Goal: Task Accomplishment & Management: Manage account settings

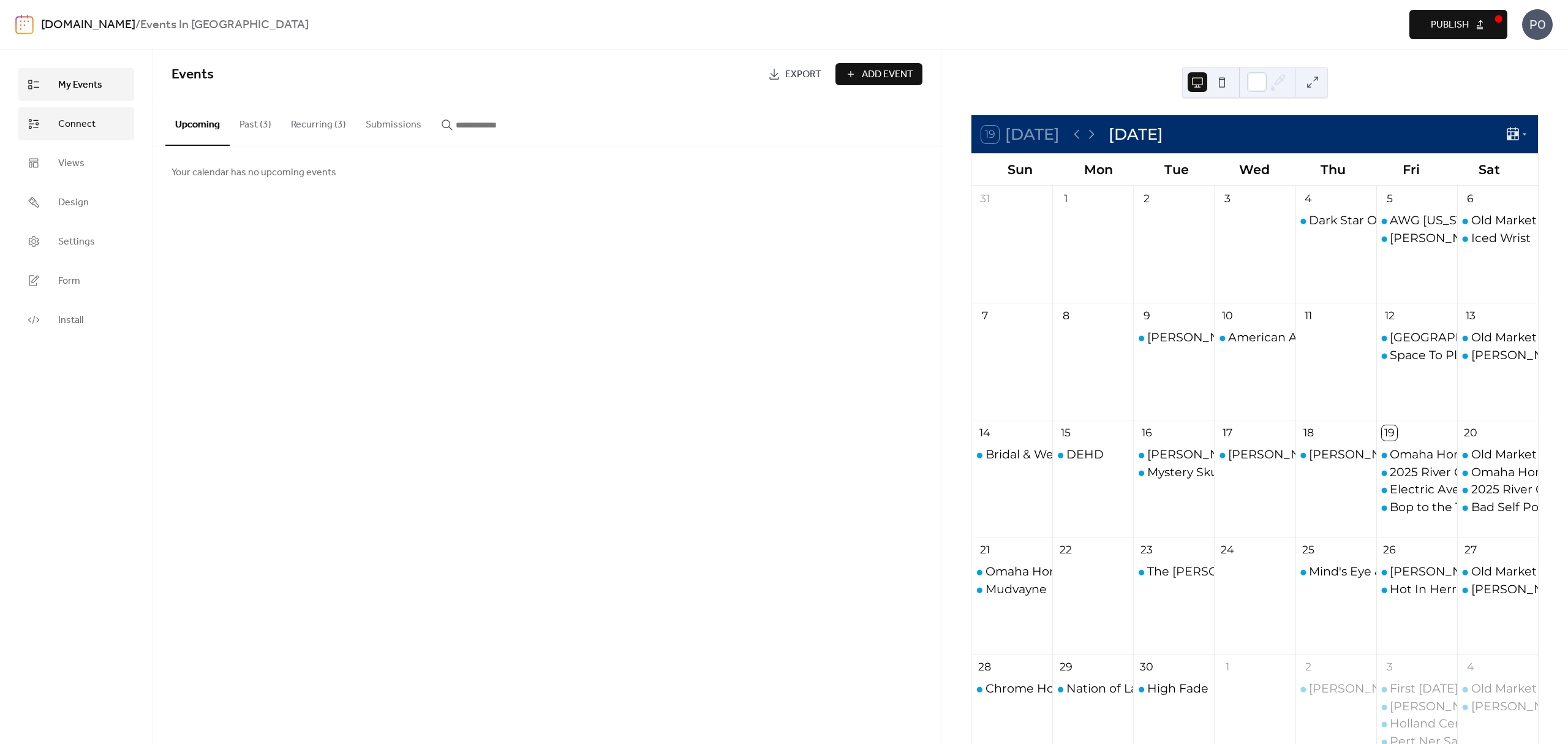
click at [106, 122] on link "Connect" at bounding box center [76, 124] width 116 height 33
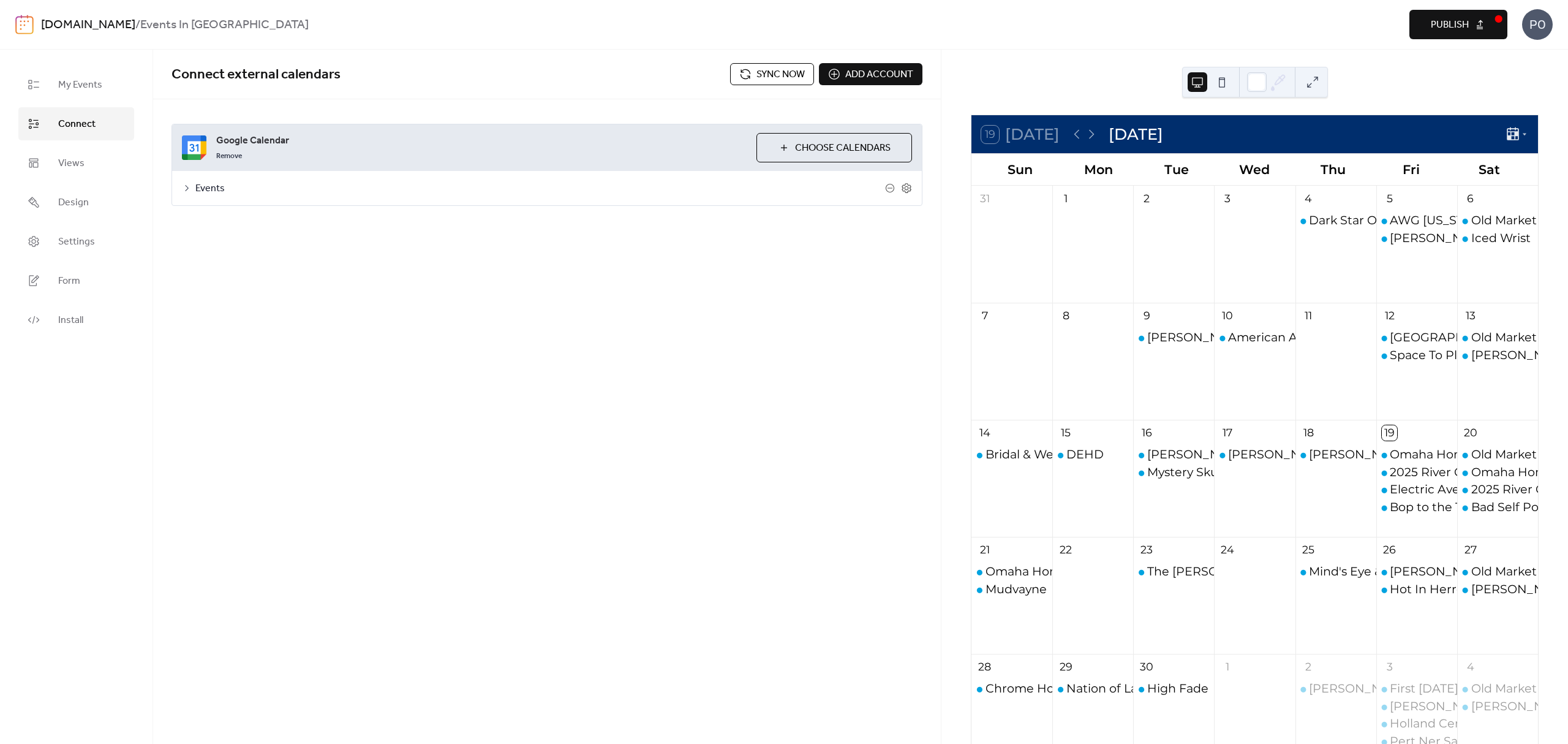
click at [777, 67] on span "Sync now" at bounding box center [781, 75] width 48 height 15
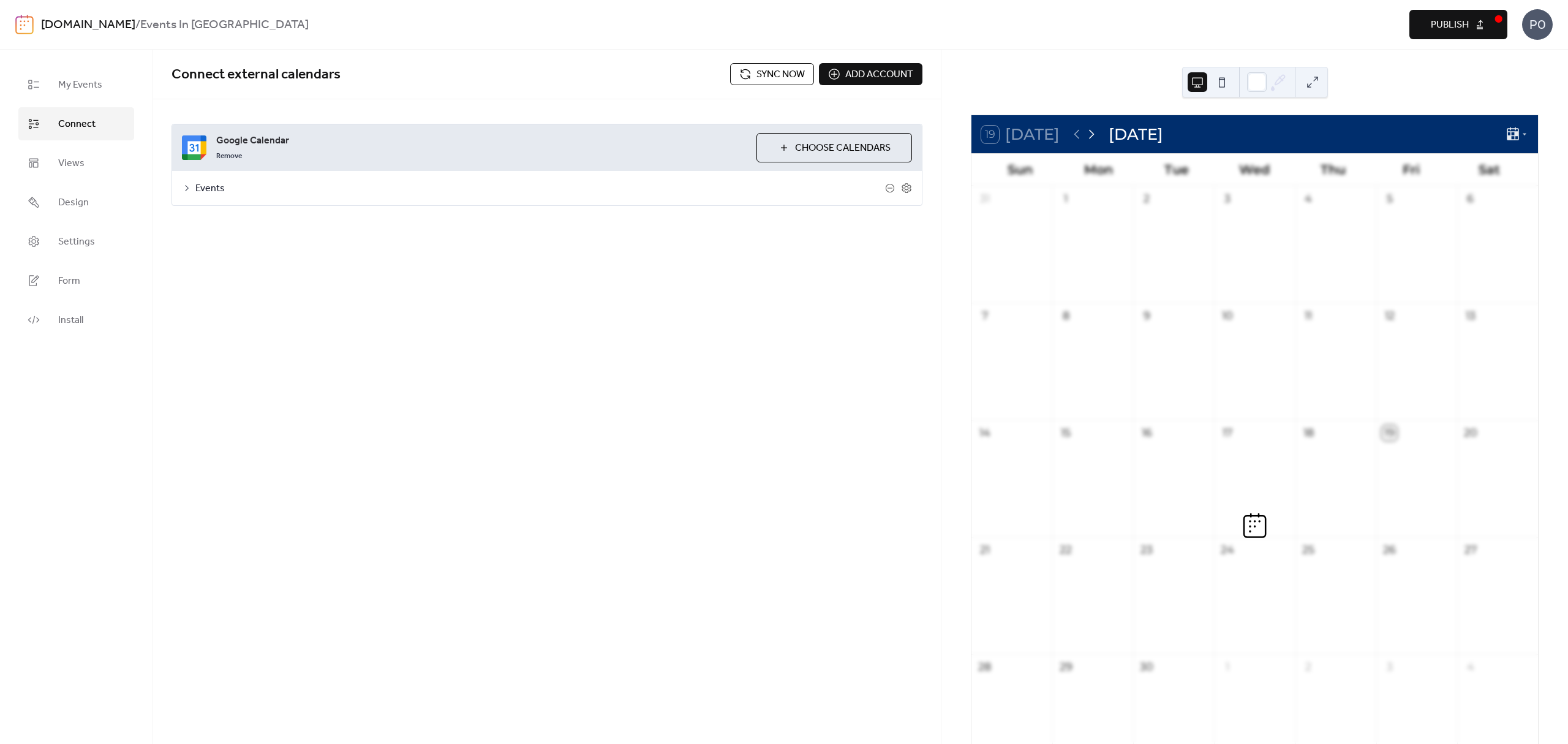
click at [1091, 137] on icon at bounding box center [1092, 135] width 15 height 15
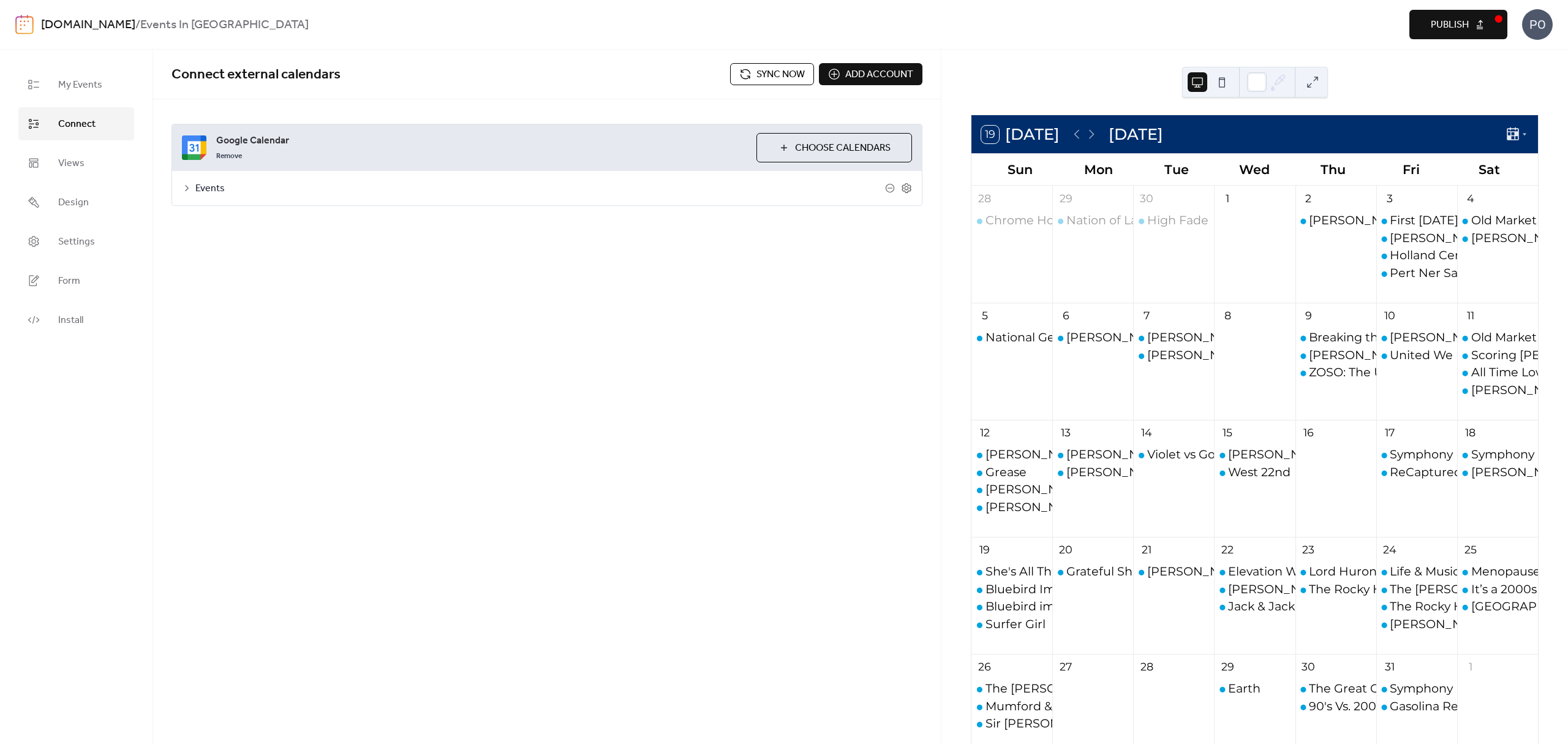
click at [769, 76] on span "Sync now" at bounding box center [781, 75] width 48 height 15
click at [1014, 593] on div "Bluebird Improv" at bounding box center [1034, 589] width 96 height 17
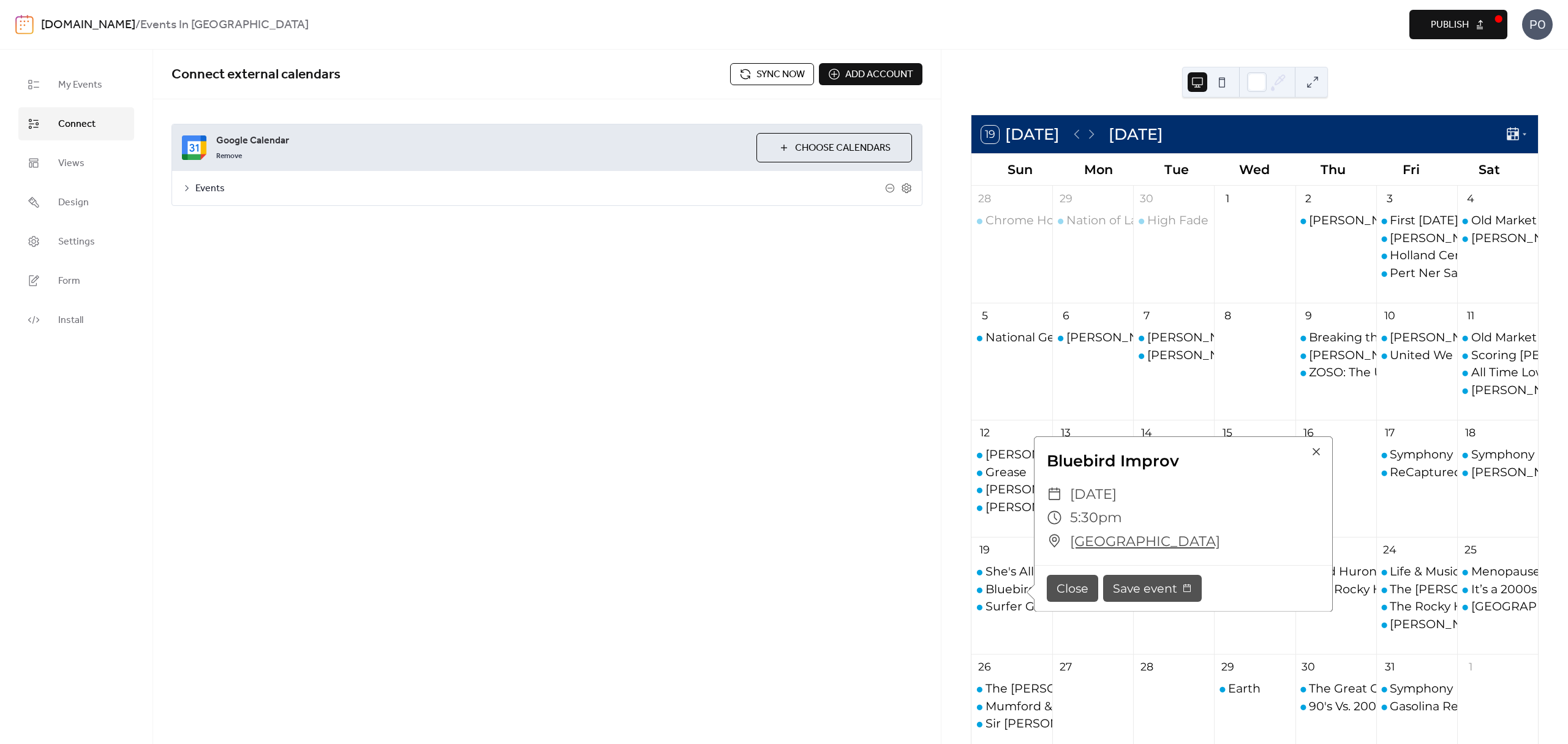
click at [929, 574] on div "Connect external calendars Sync now Add account Google Calendar Remove Choose C…" at bounding box center [547, 397] width 788 height 694
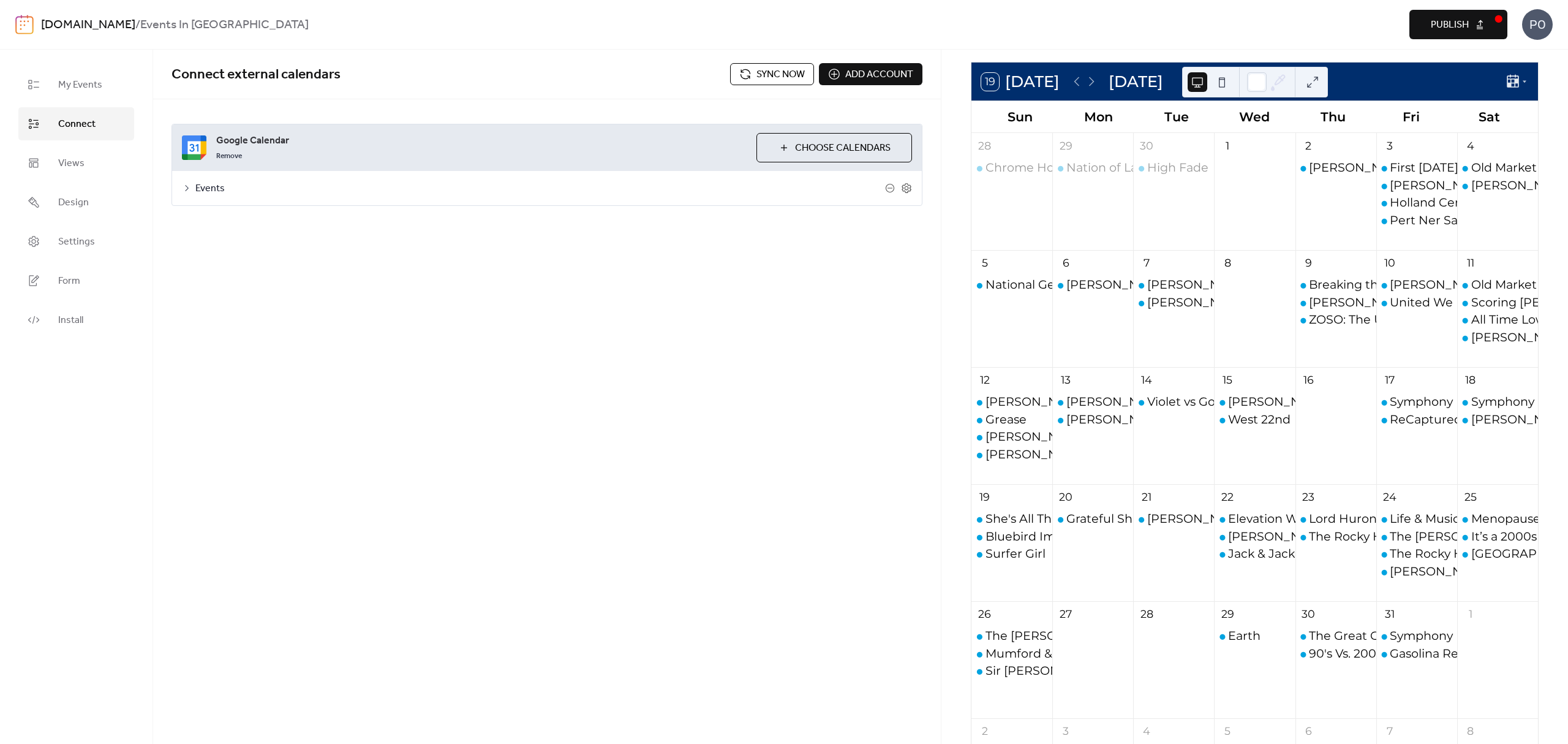
scroll to position [81, 0]
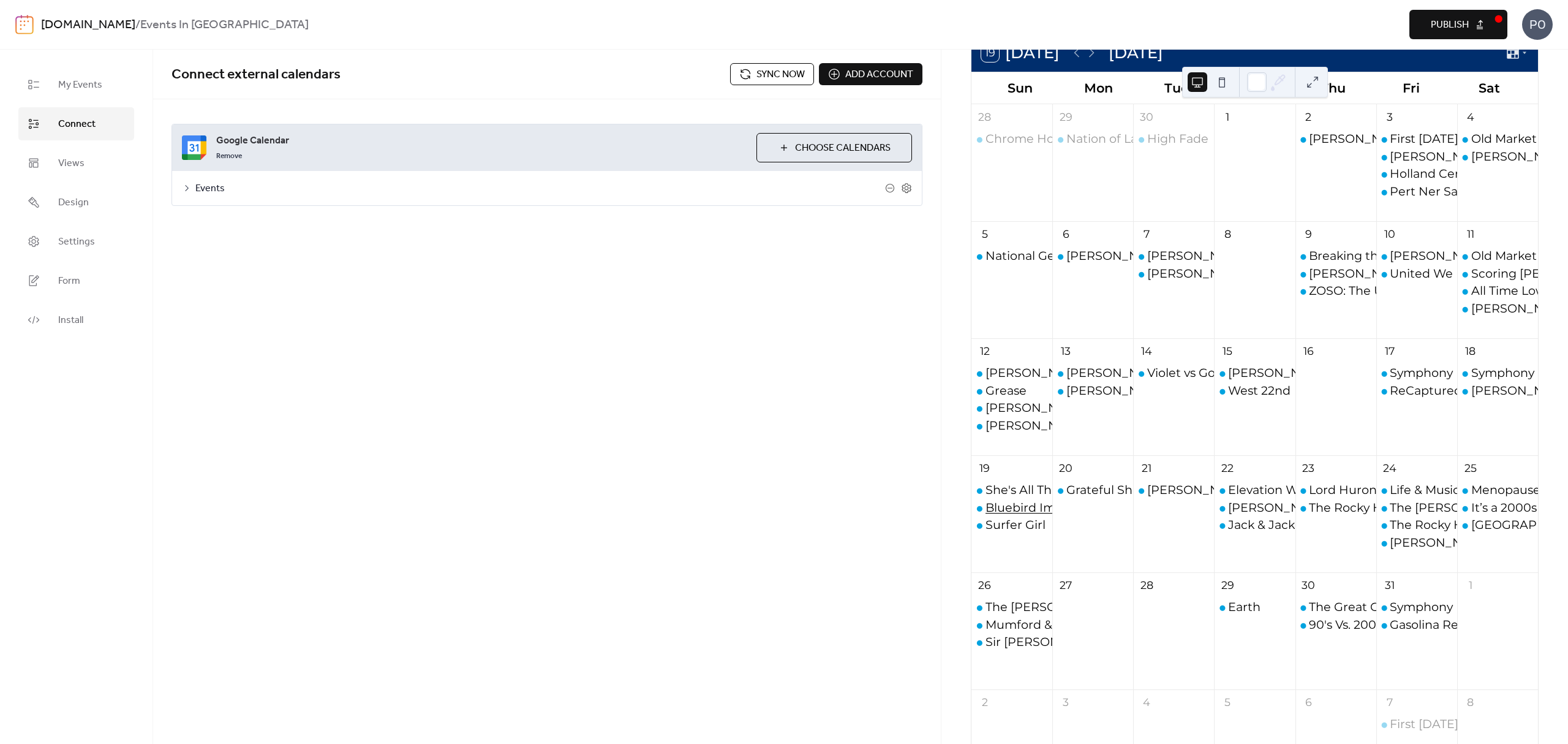
click at [999, 506] on div "Bluebird Improv" at bounding box center [1034, 508] width 96 height 17
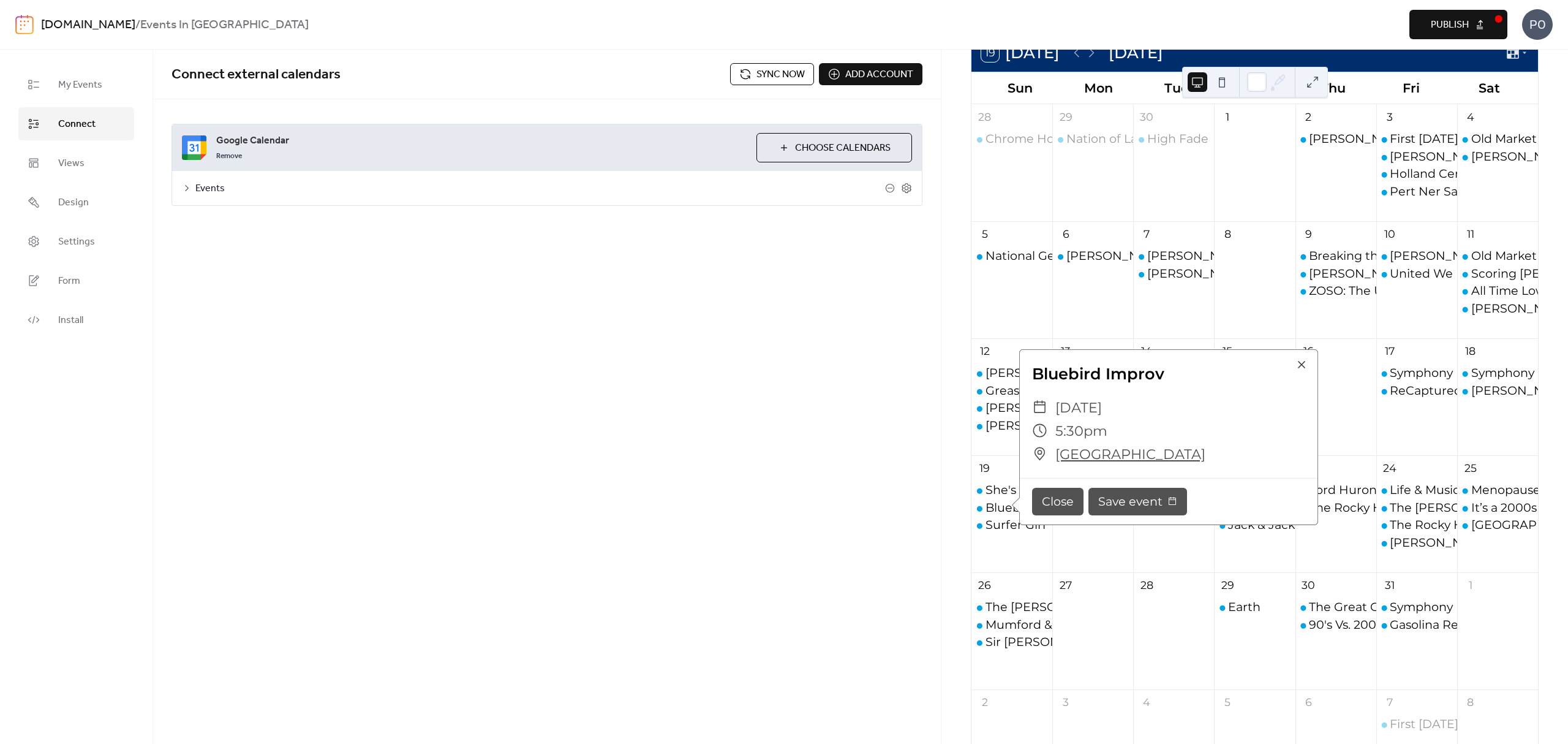
click at [846, 480] on div "Connect external calendars Sync now Add account Google Calendar Remove Choose C…" at bounding box center [547, 397] width 788 height 694
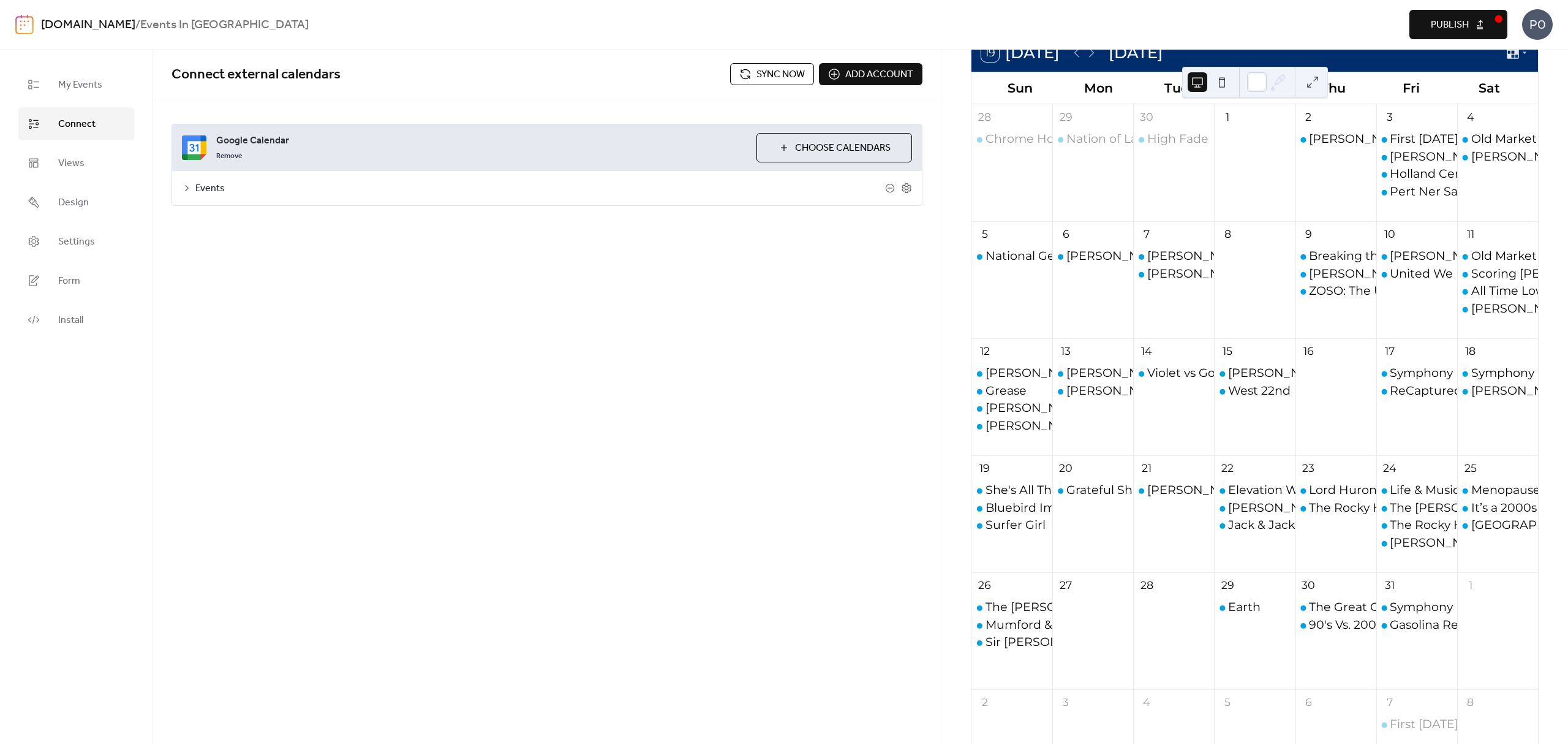
click at [163, 197] on div "Google Calendar Remove Choose Calendars Events Settings Categories Images beta …" at bounding box center [547, 165] width 788 height 131
click at [213, 191] on span "Events" at bounding box center [540, 189] width 690 height 15
click at [274, 429] on div "Connect external calendars Sync now Add account Google Calendar Remove Choose C…" at bounding box center [547, 250] width 788 height 402
click at [272, 212] on button "Categories" at bounding box center [275, 220] width 68 height 30
click at [253, 326] on span "Add Category" at bounding box center [235, 326] width 69 height 15
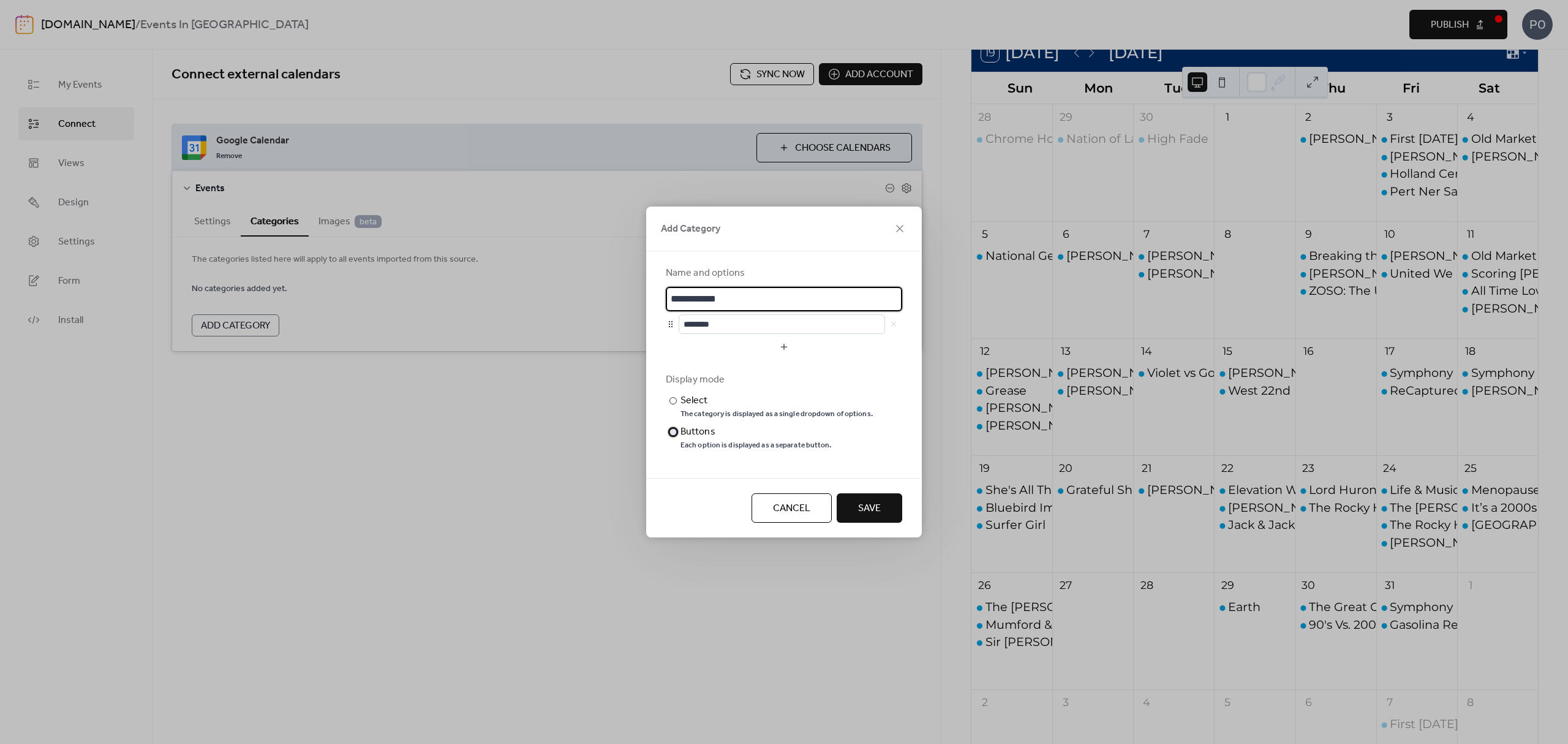
click at [699, 436] on div "Buttons" at bounding box center [755, 432] width 149 height 15
click at [718, 295] on input "**********" at bounding box center [784, 298] width 236 height 24
drag, startPoint x: 743, startPoint y: 299, endPoint x: 634, endPoint y: 299, distance: 109.0
click at [634, 299] on div "**********" at bounding box center [784, 372] width 1568 height 744
type input "*****"
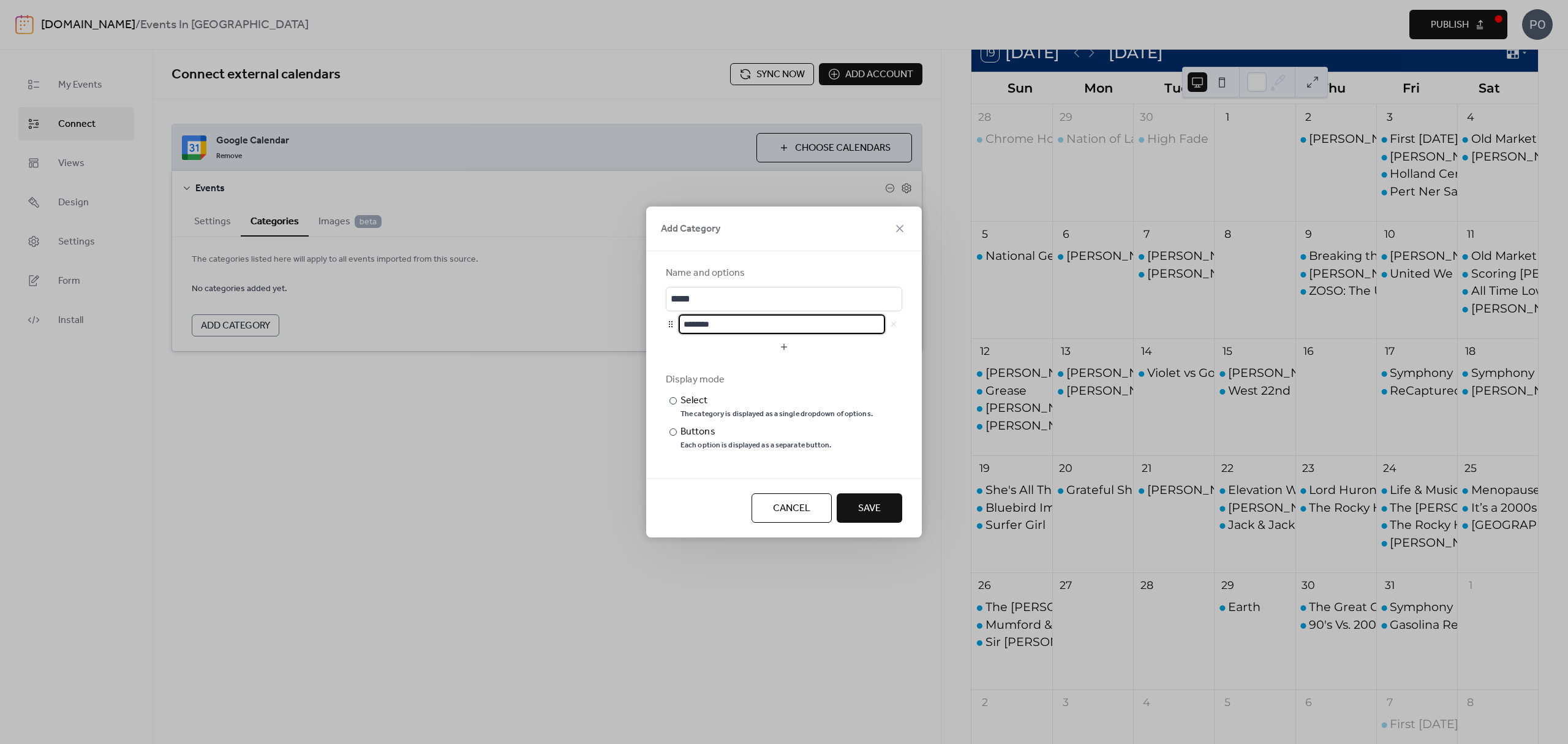
drag, startPoint x: 738, startPoint y: 325, endPoint x: 680, endPoint y: 332, distance: 58.4
click at [680, 332] on input "********" at bounding box center [782, 324] width 206 height 20
type input "***"
click at [727, 341] on button "button" at bounding box center [784, 347] width 236 height 20
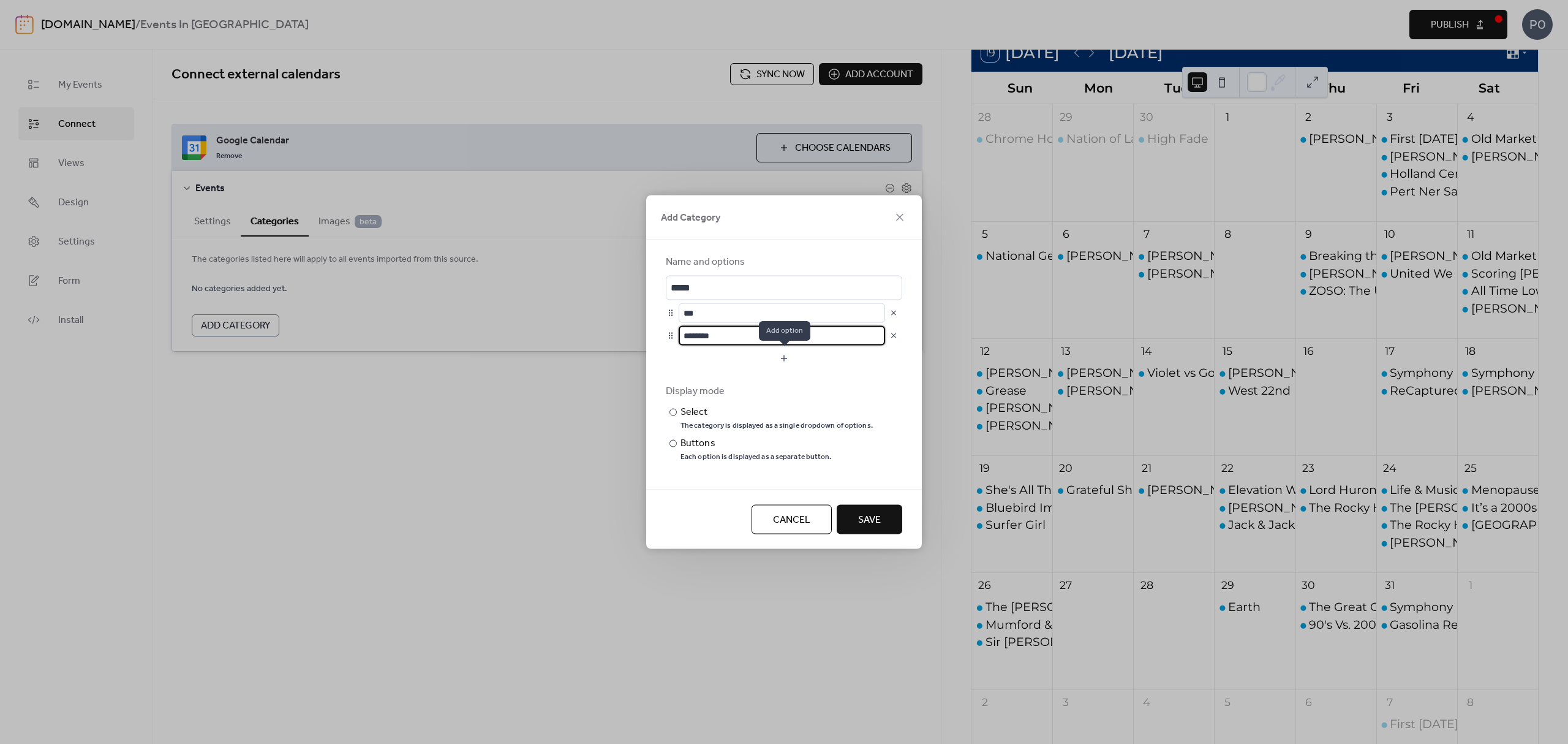
drag, startPoint x: 735, startPoint y: 342, endPoint x: 667, endPoint y: 348, distance: 68.3
click at [667, 348] on form "Name and options ***** *** ******** Display mode ​ Select The category is displ…" at bounding box center [784, 365] width 236 height 220
drag, startPoint x: 732, startPoint y: 339, endPoint x: 618, endPoint y: 348, distance: 114.4
click at [618, 348] on div "Add Category Name and options ***** *** ******** Display mode ​ Select The cate…" at bounding box center [784, 372] width 1568 height 744
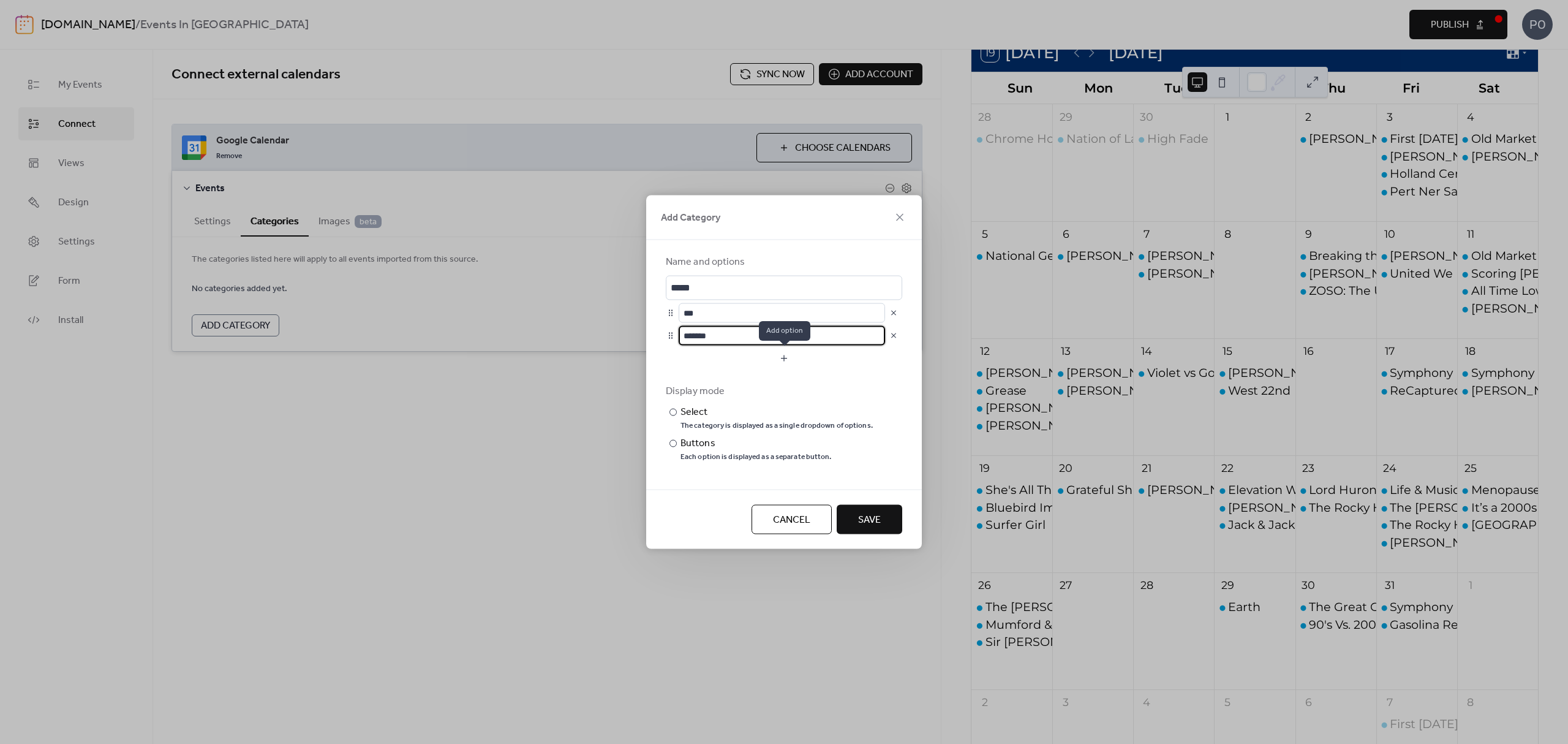
type input "*******"
click at [789, 355] on button "button" at bounding box center [784, 358] width 236 height 20
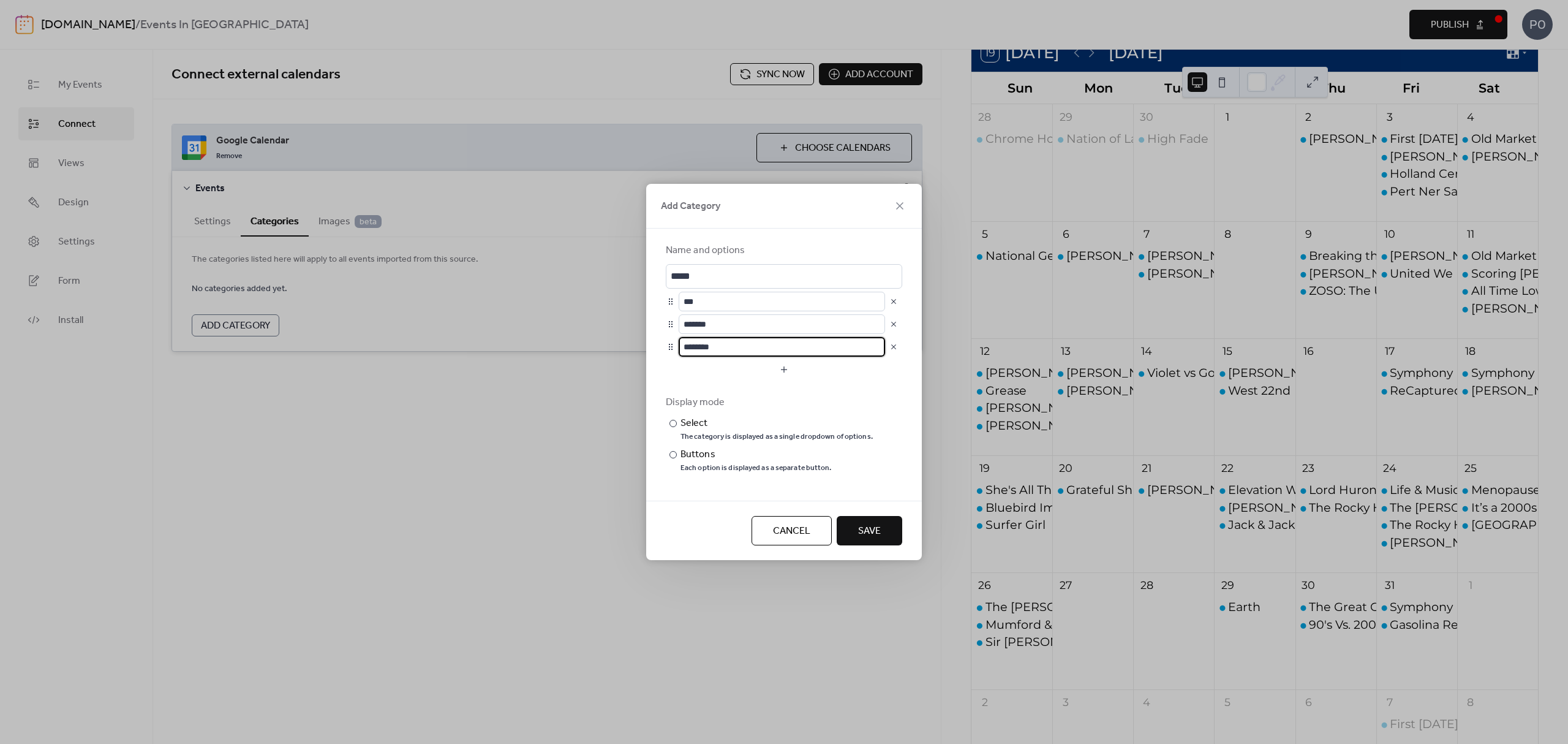
drag, startPoint x: 713, startPoint y: 350, endPoint x: 538, endPoint y: 351, distance: 175.0
click at [538, 351] on div "Add Category Name and options ***** *** ******* ******** Display mode ​ Select …" at bounding box center [784, 372] width 1568 height 744
type input "********"
click at [695, 364] on button "button" at bounding box center [784, 370] width 236 height 20
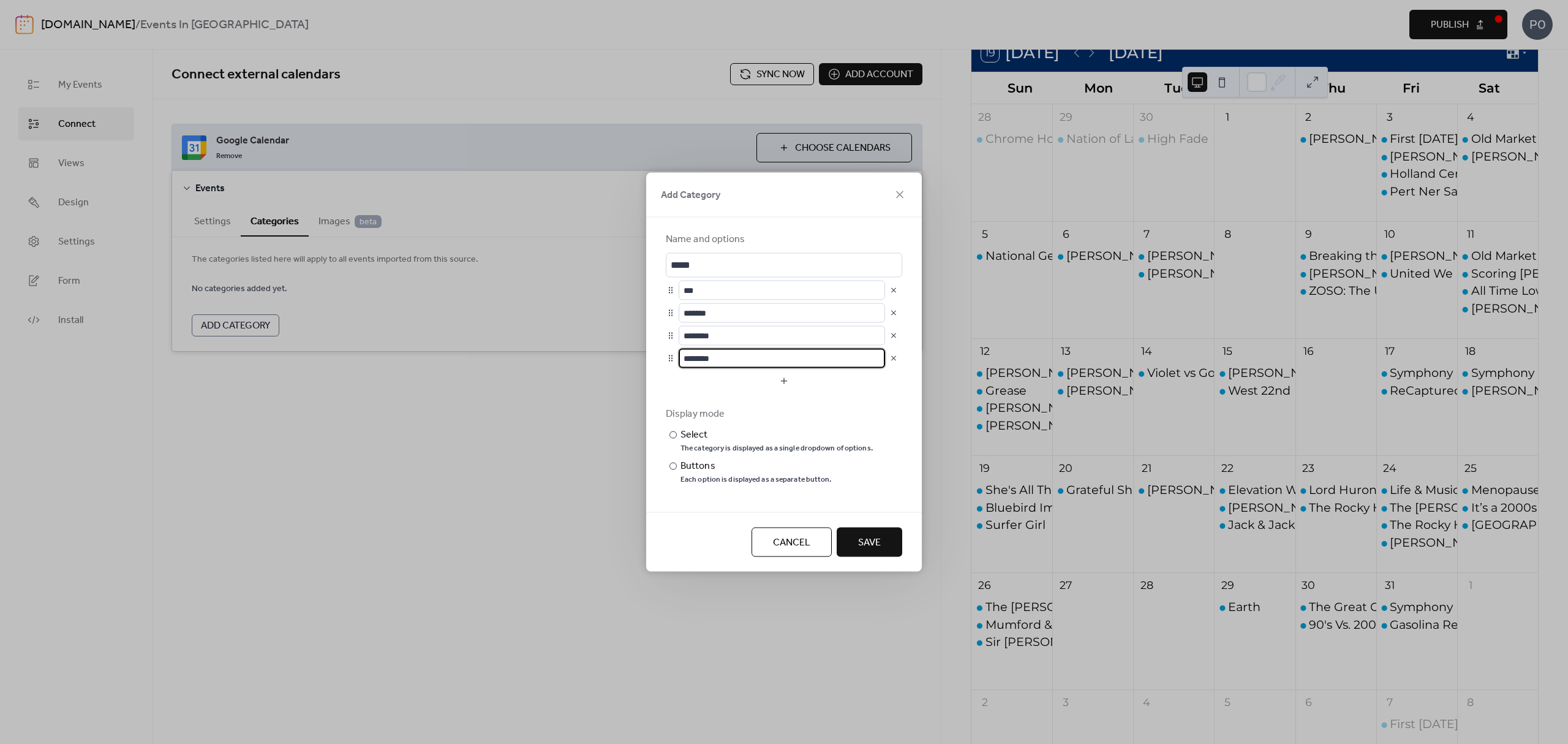
drag, startPoint x: 729, startPoint y: 359, endPoint x: 648, endPoint y: 362, distance: 81.1
click at [648, 362] on div "Name and options ***** *** ******* ******** ******** Display mode ​ Select The …" at bounding box center [784, 365] width 276 height 294
type input "**********"
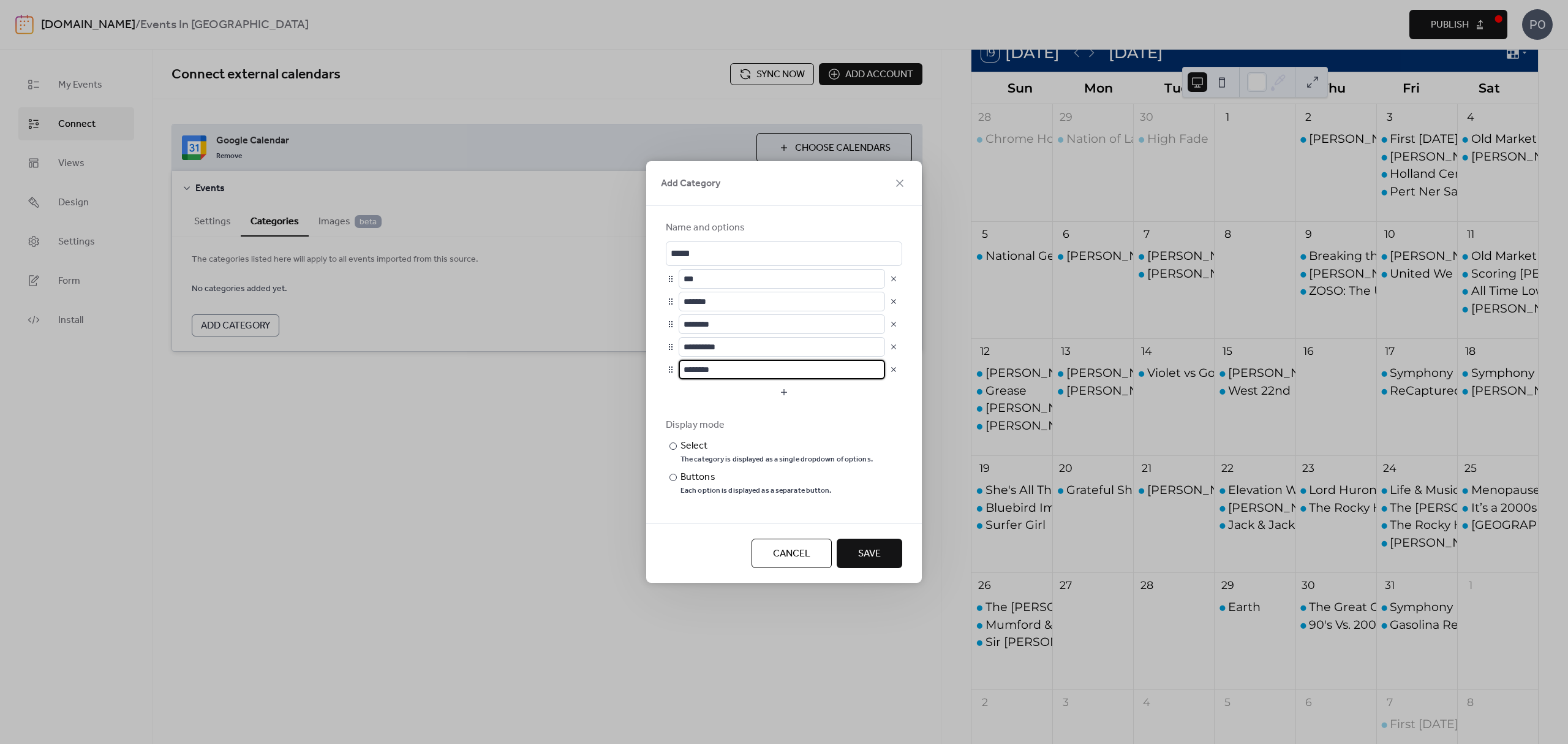
click at [900, 367] on button "button" at bounding box center [894, 369] width 17 height 17
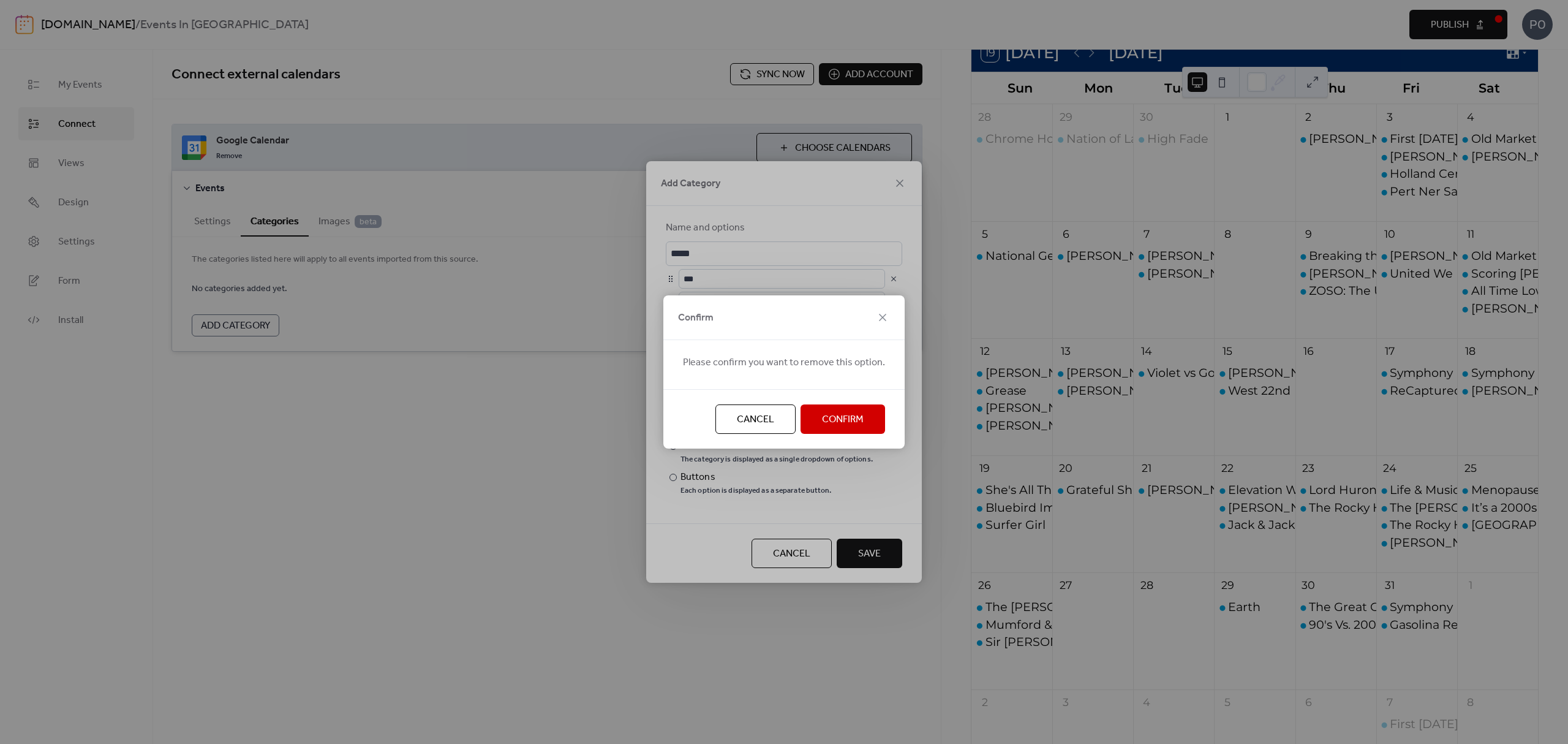
click at [841, 408] on button "Confirm" at bounding box center [843, 418] width 85 height 29
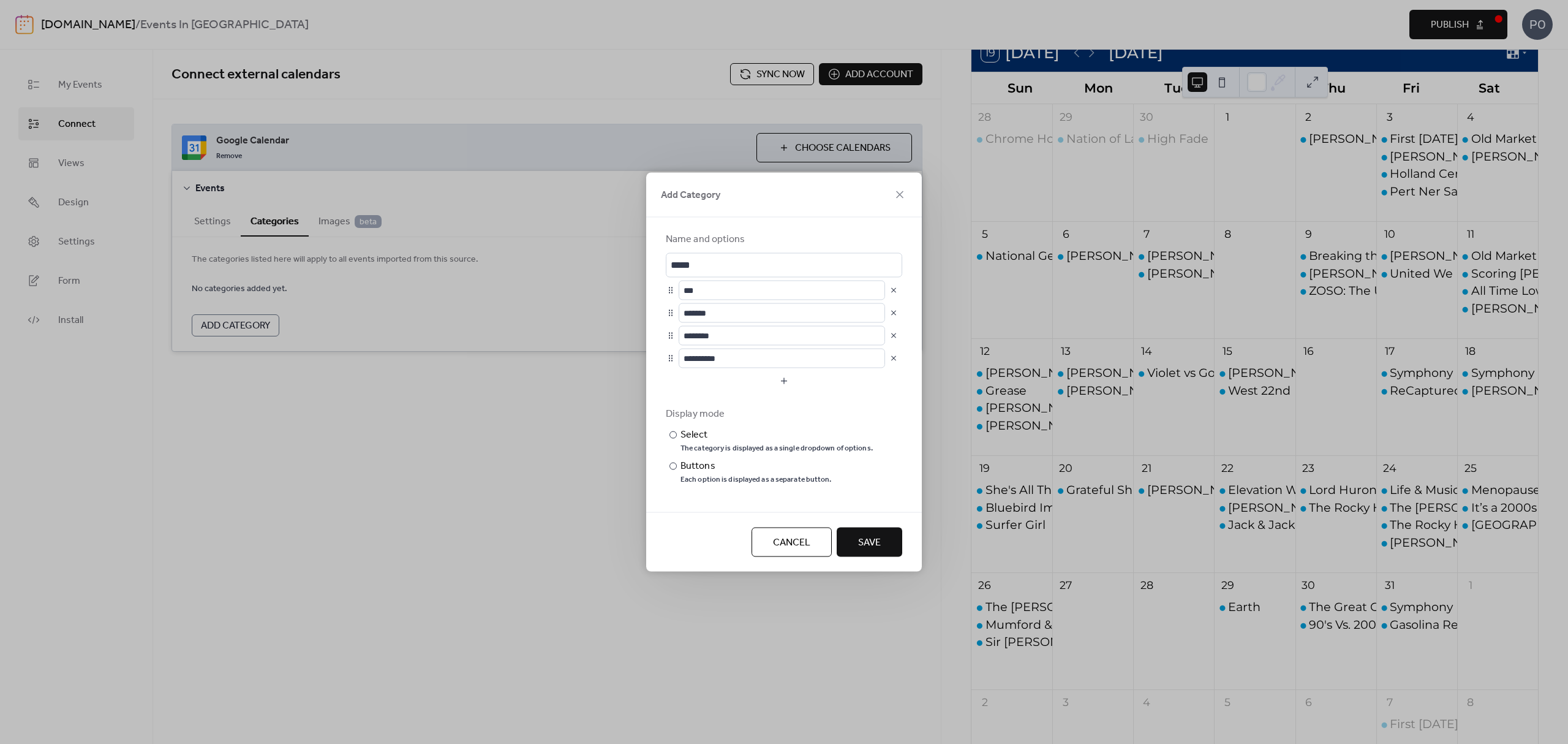
drag, startPoint x: 890, startPoint y: 541, endPoint x: 826, endPoint y: 518, distance: 68.0
click at [890, 540] on button "Save" at bounding box center [869, 541] width 66 height 29
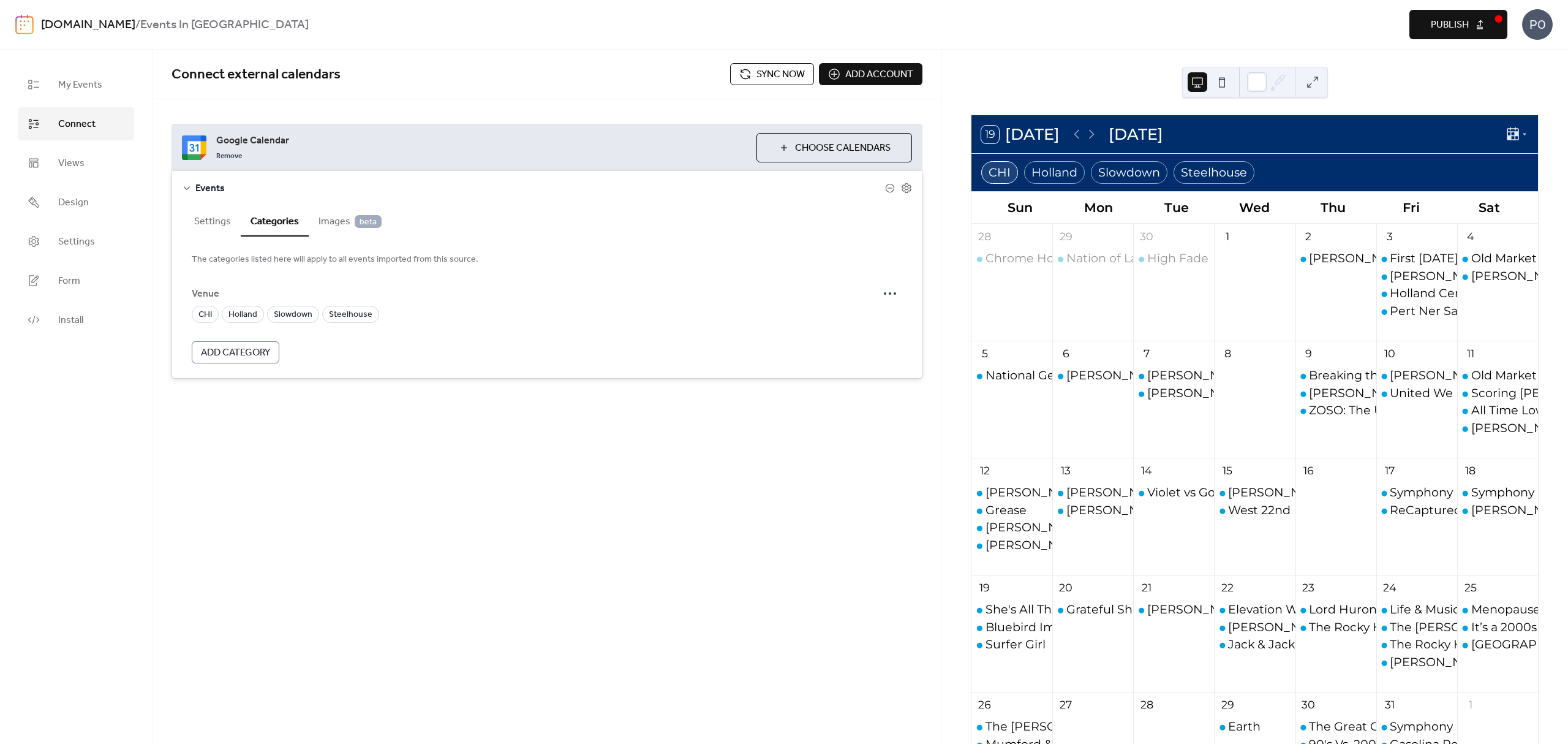
click at [998, 168] on div "CHI" at bounding box center [999, 172] width 37 height 22
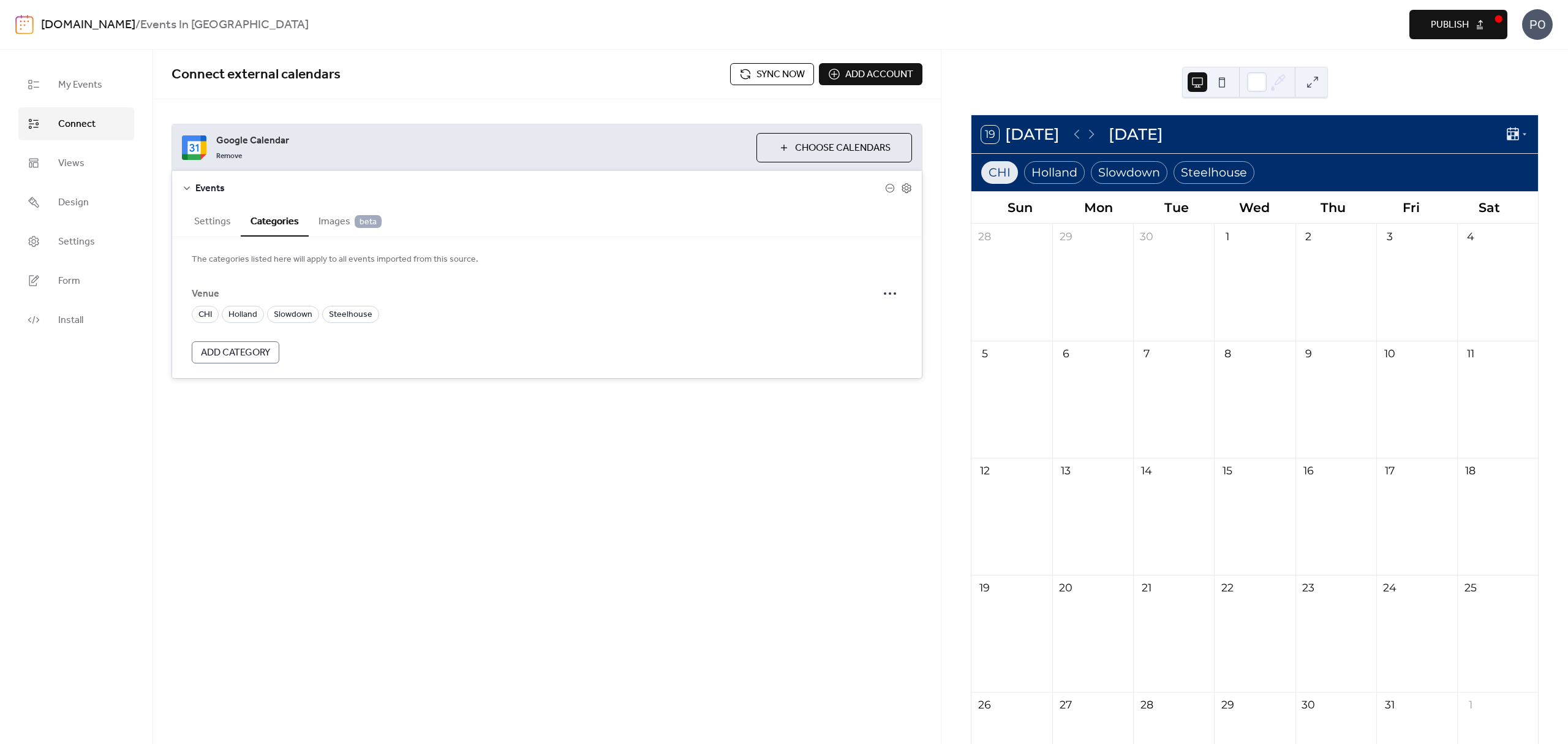
click at [993, 170] on div "CHI" at bounding box center [999, 172] width 37 height 22
click at [239, 220] on button "Settings" at bounding box center [213, 220] width 57 height 30
click at [98, 81] on span "My Events" at bounding box center [80, 86] width 44 height 15
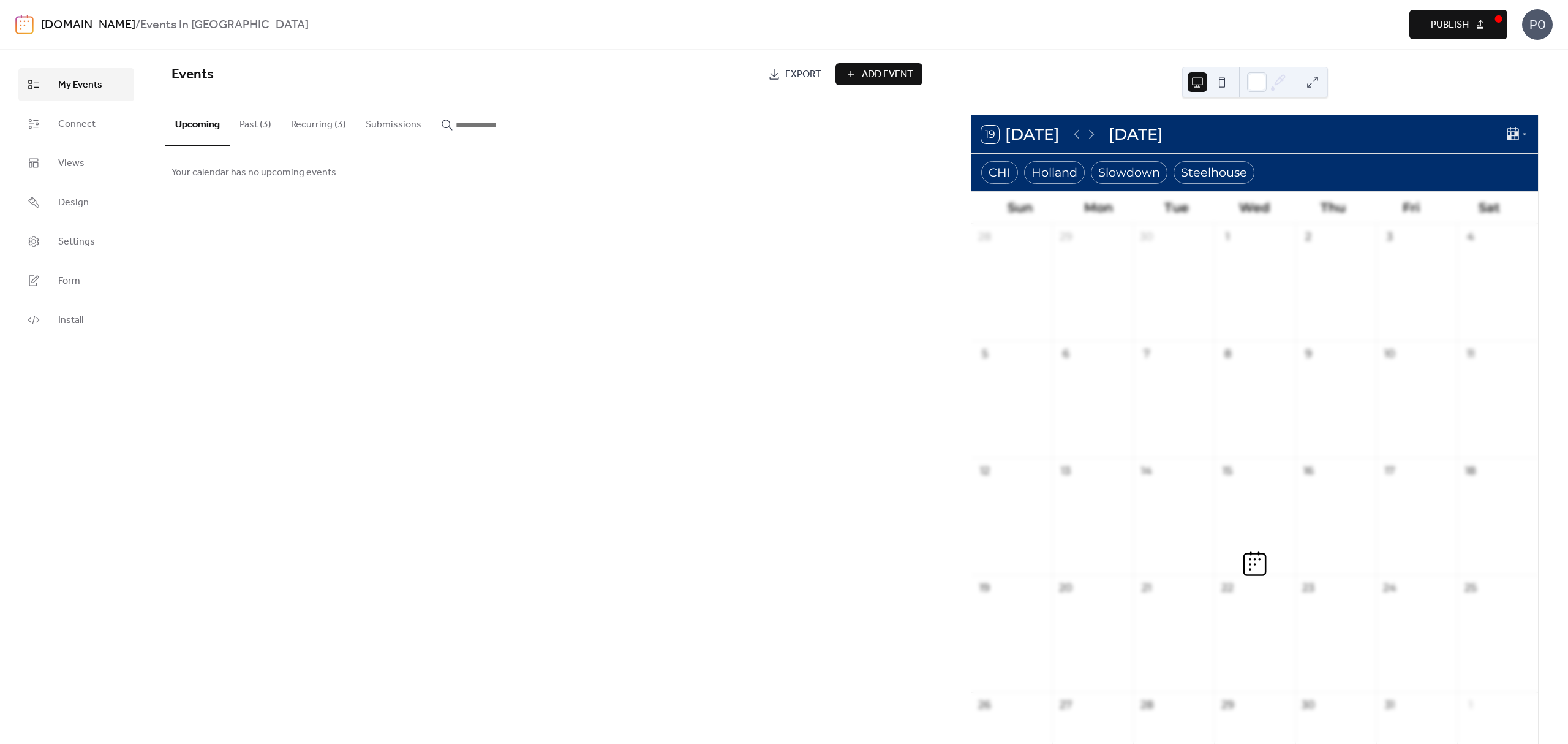
click at [863, 73] on span "Add Event" at bounding box center [888, 75] width 52 height 15
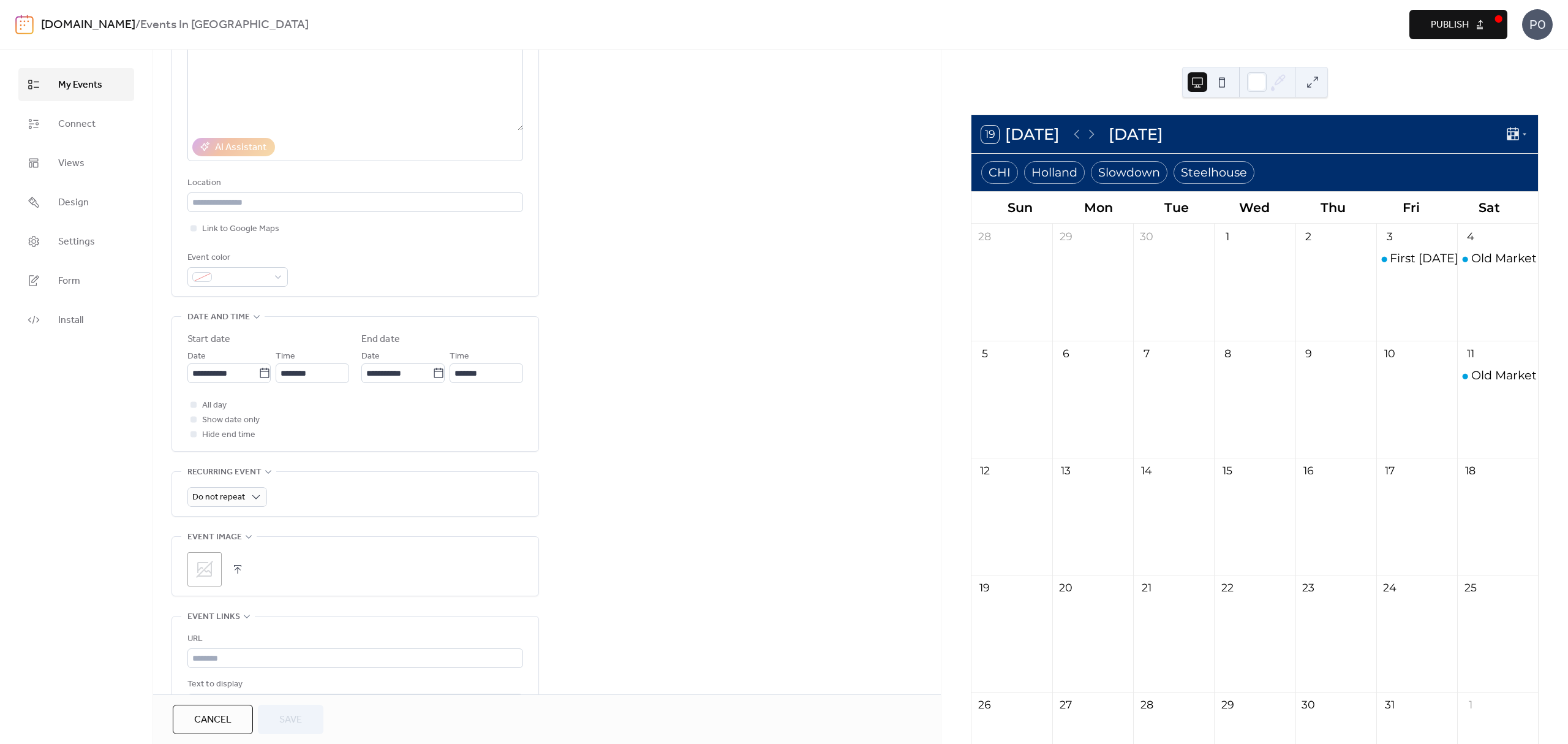
scroll to position [322, 0]
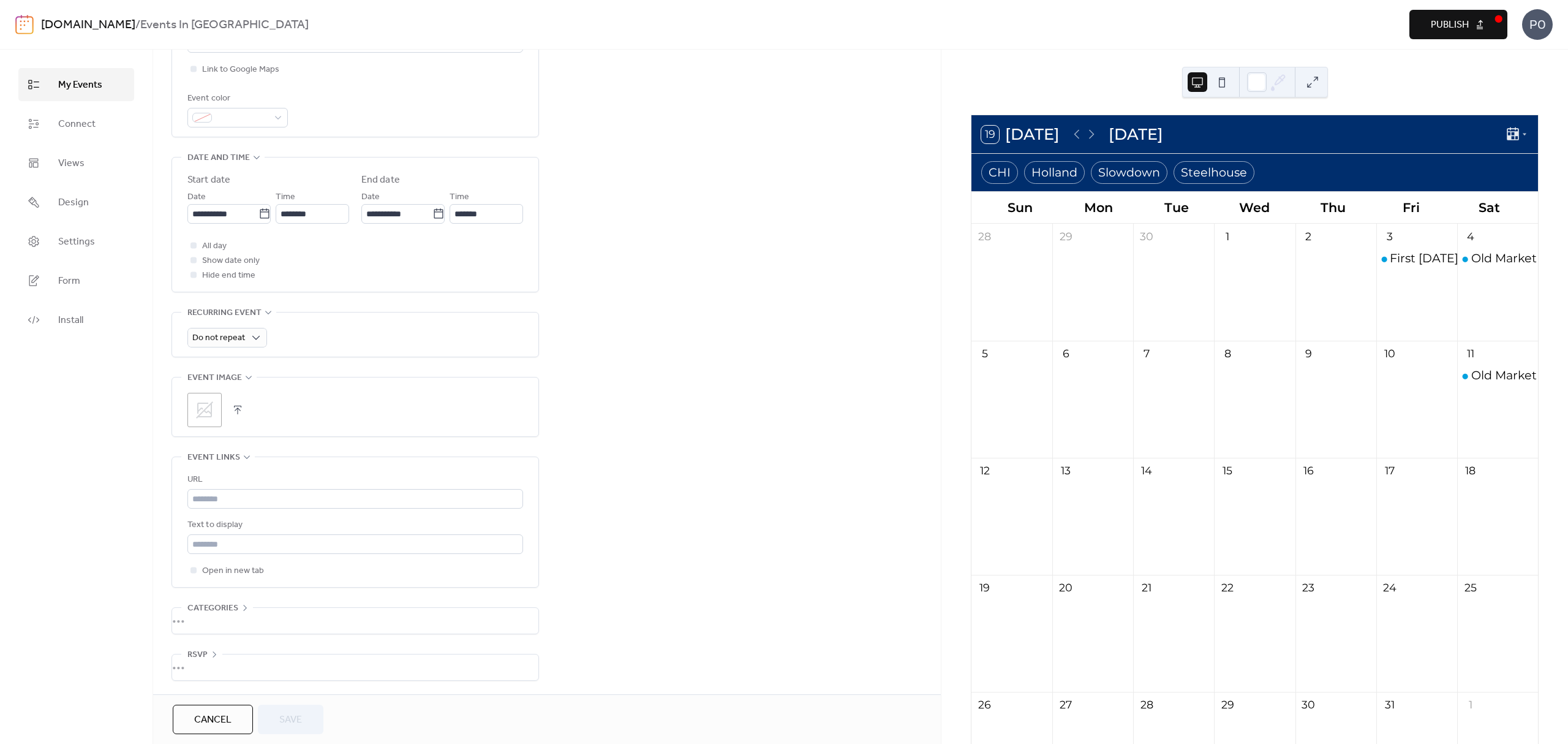
click at [213, 616] on div "•••" at bounding box center [355, 620] width 367 height 26
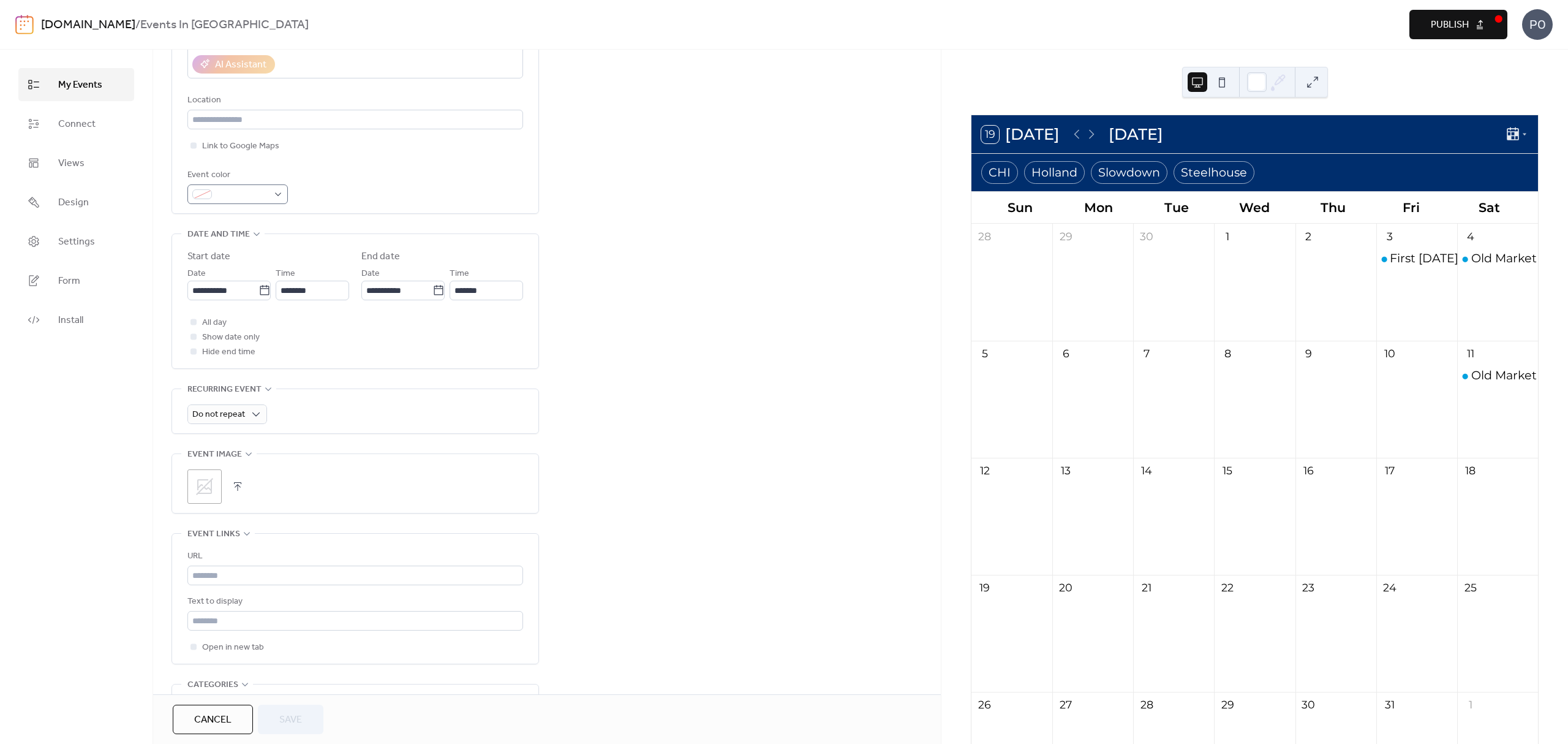
scroll to position [239, 0]
drag, startPoint x: 67, startPoint y: 126, endPoint x: 84, endPoint y: 127, distance: 17.0
click at [67, 127] on span "Connect" at bounding box center [76, 125] width 37 height 15
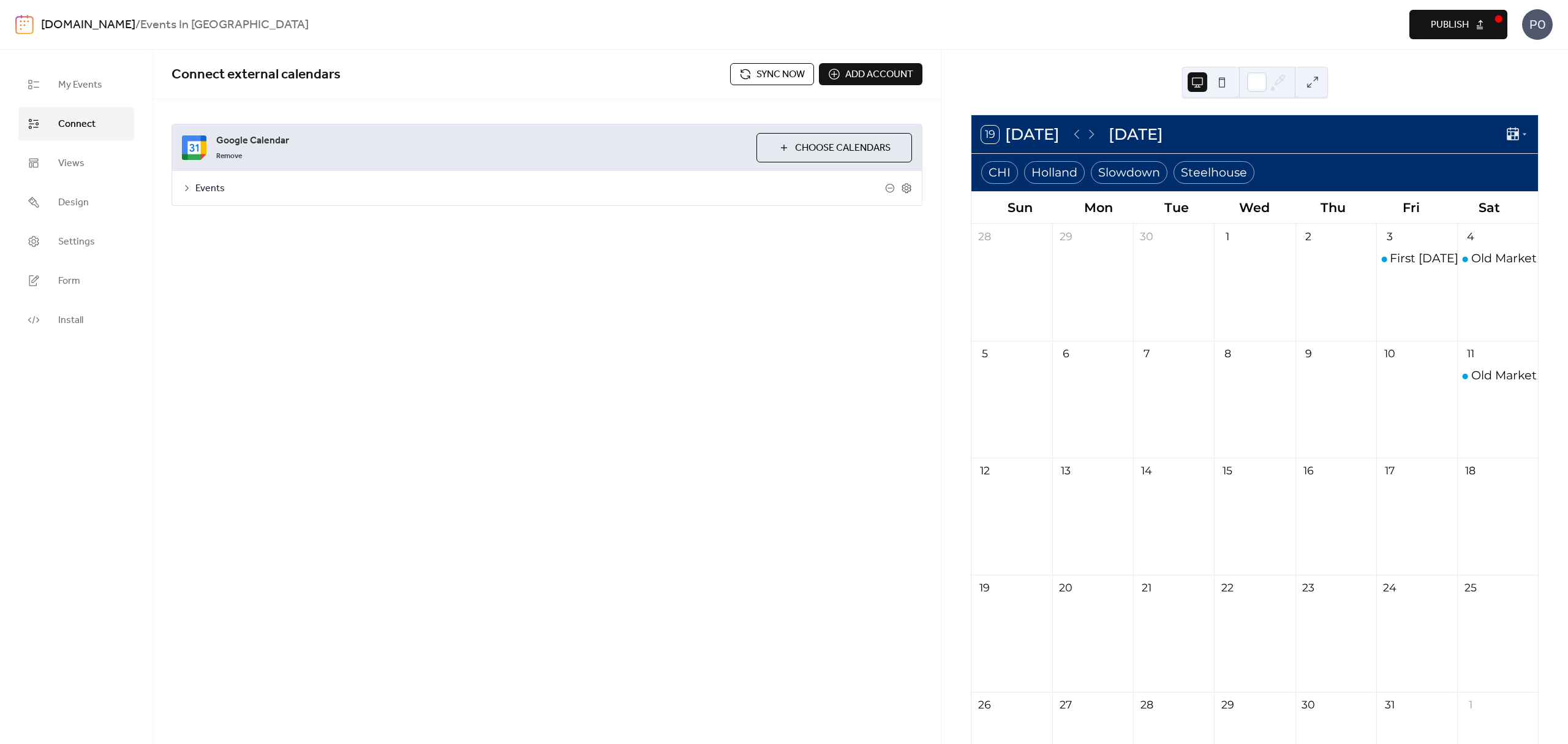
click at [209, 195] on span "Events" at bounding box center [540, 189] width 690 height 15
click at [276, 211] on button "Categories" at bounding box center [275, 220] width 68 height 30
click at [893, 287] on icon at bounding box center [890, 293] width 20 height 20
click at [888, 347] on div "Delete" at bounding box center [873, 338] width 60 height 20
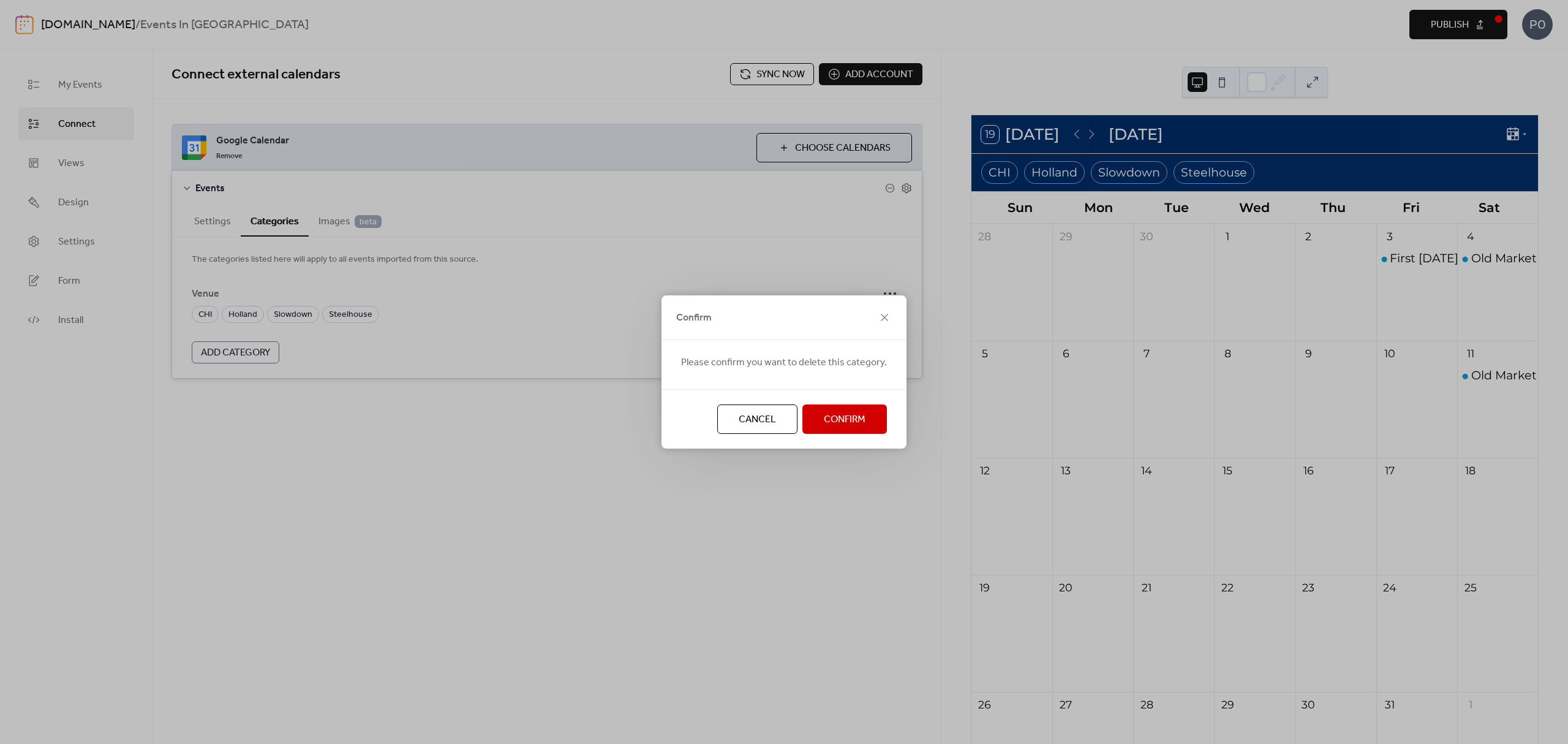
click at [846, 426] on span "Confirm" at bounding box center [845, 420] width 42 height 15
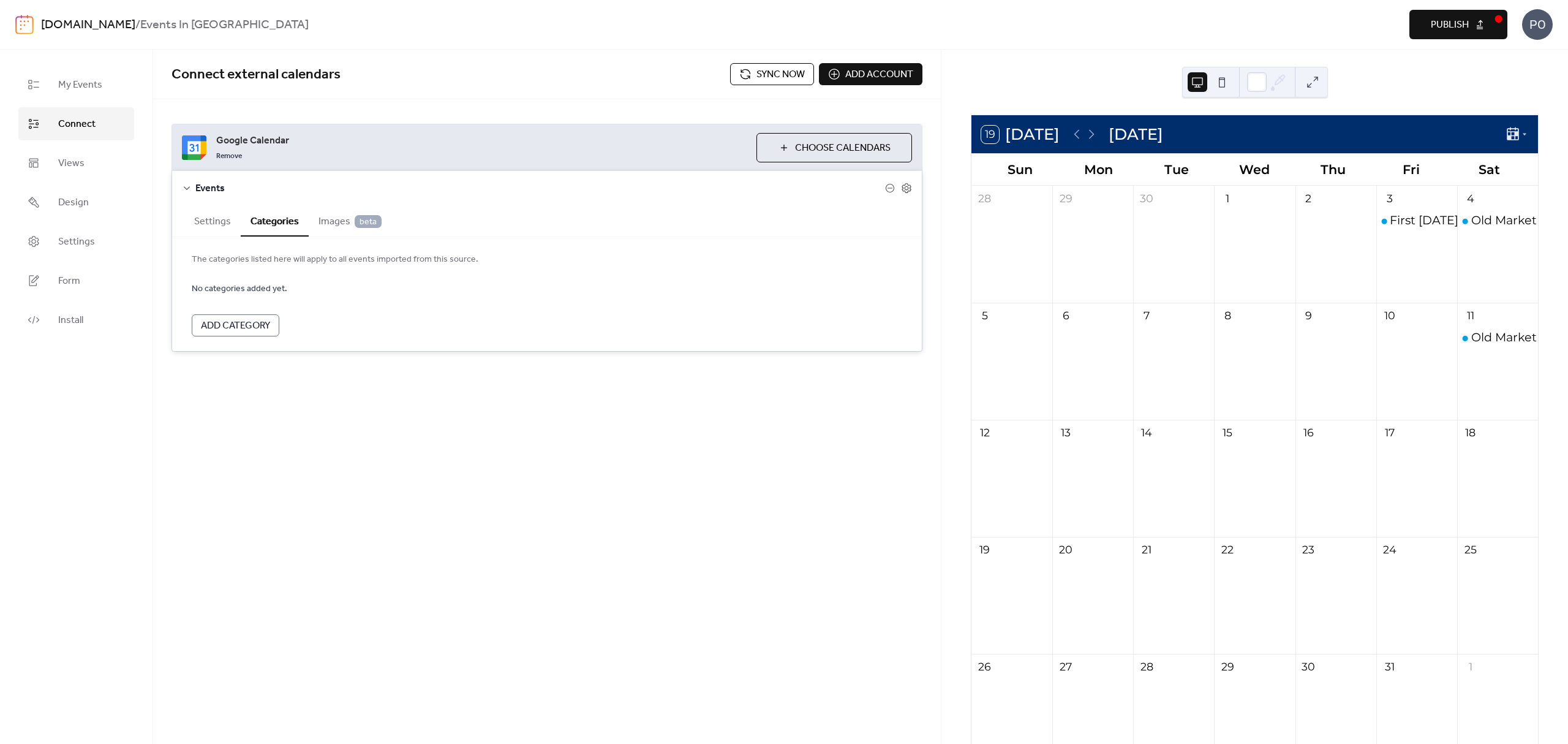
click at [232, 223] on button "Settings" at bounding box center [213, 220] width 57 height 30
click at [844, 588] on div "Connect external calendars Sync now Add account Google Calendar Remove Choose C…" at bounding box center [547, 397] width 788 height 694
click at [762, 79] on span "Sync now" at bounding box center [781, 75] width 48 height 15
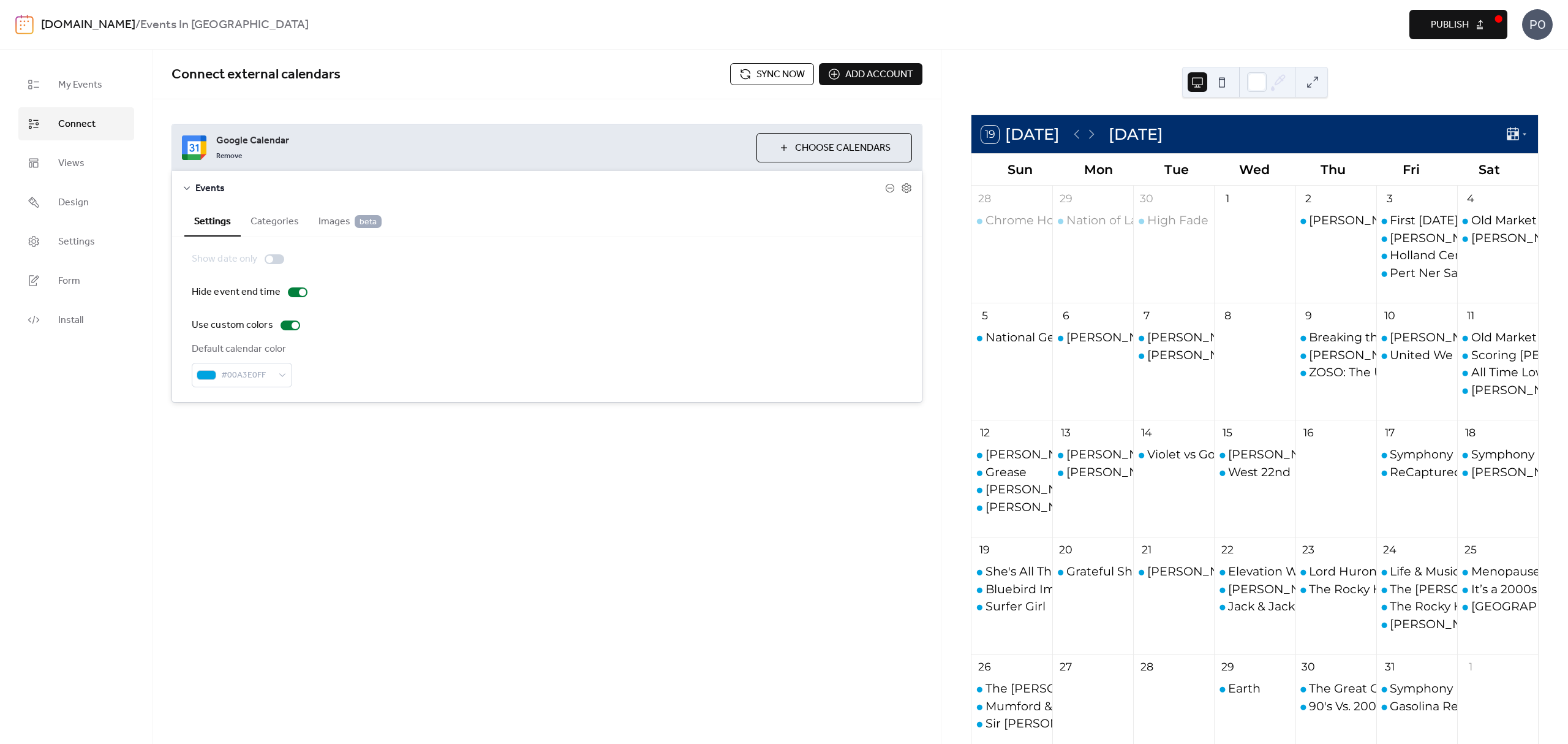
click at [1096, 89] on div "19 [DATE] [DATE] Sun Mon Tue Wed Thu Fri Sat 28 Chrome Horse + The Broken Heart…" at bounding box center [1255, 397] width 627 height 694
click at [71, 84] on span "My Events" at bounding box center [80, 86] width 44 height 15
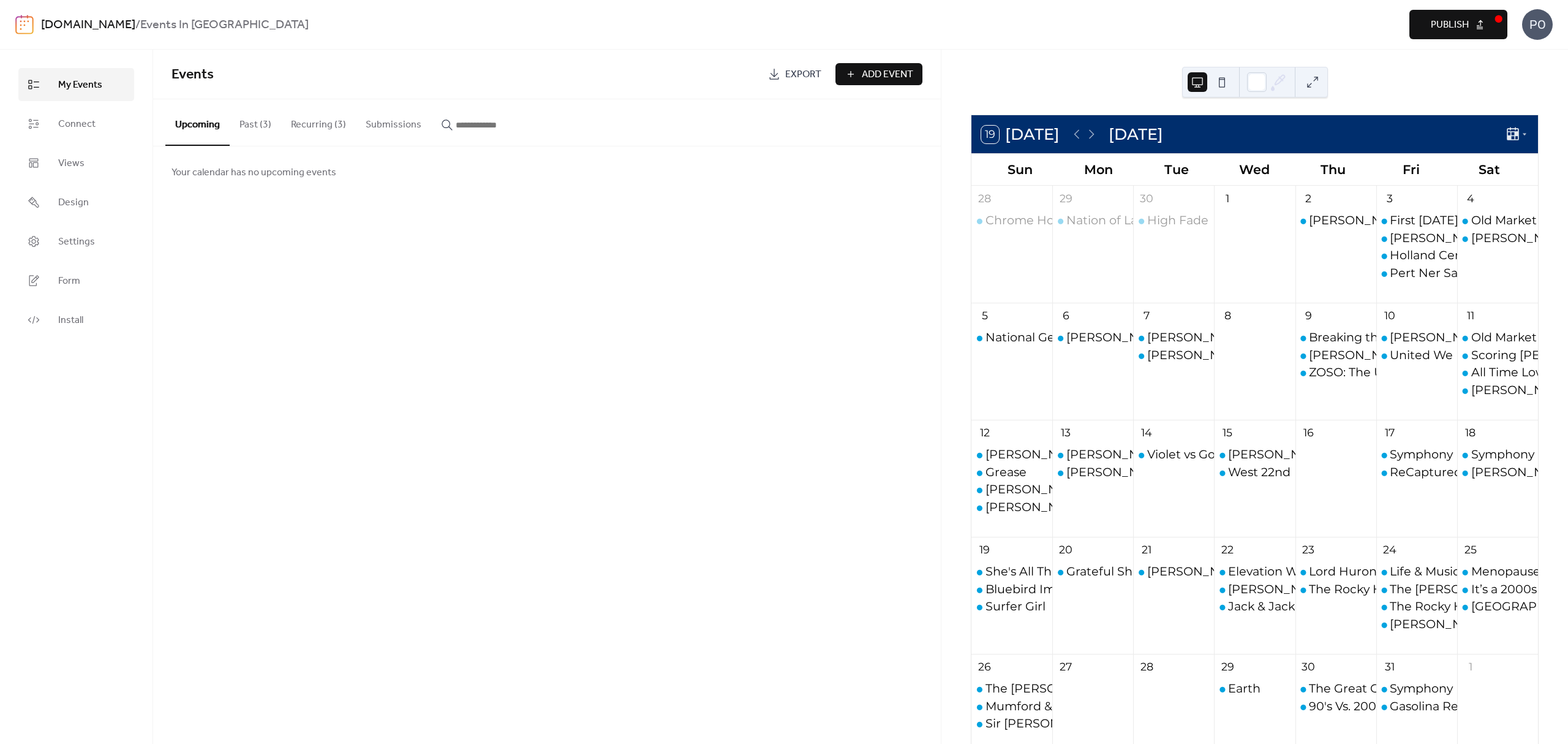
click at [327, 130] on button "Recurring (3)" at bounding box center [318, 121] width 75 height 46
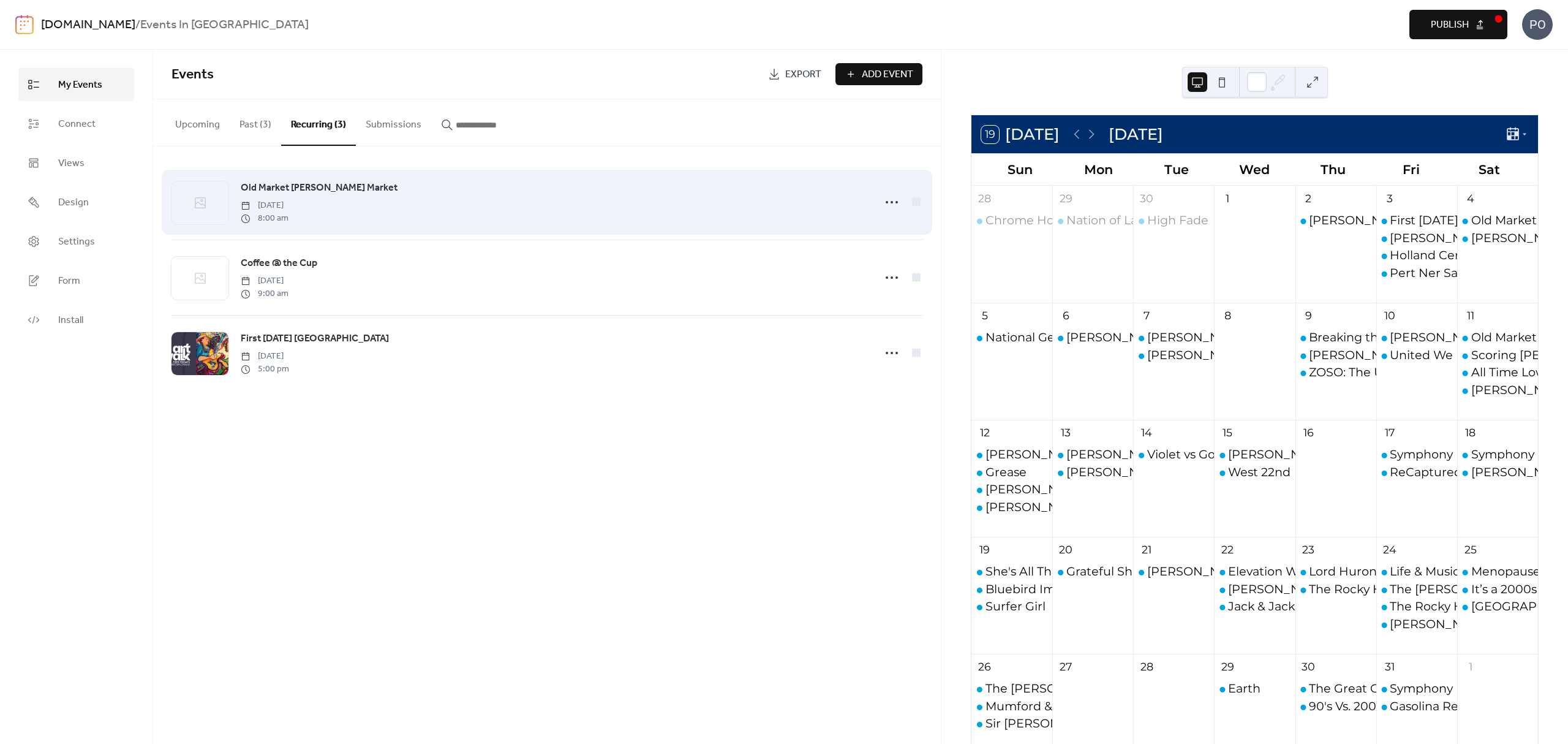
click at [365, 216] on div "Old Market [PERSON_NAME] Market [DATE] 8:00 am" at bounding box center [555, 202] width 627 height 44
click at [893, 206] on icon at bounding box center [892, 202] width 20 height 20
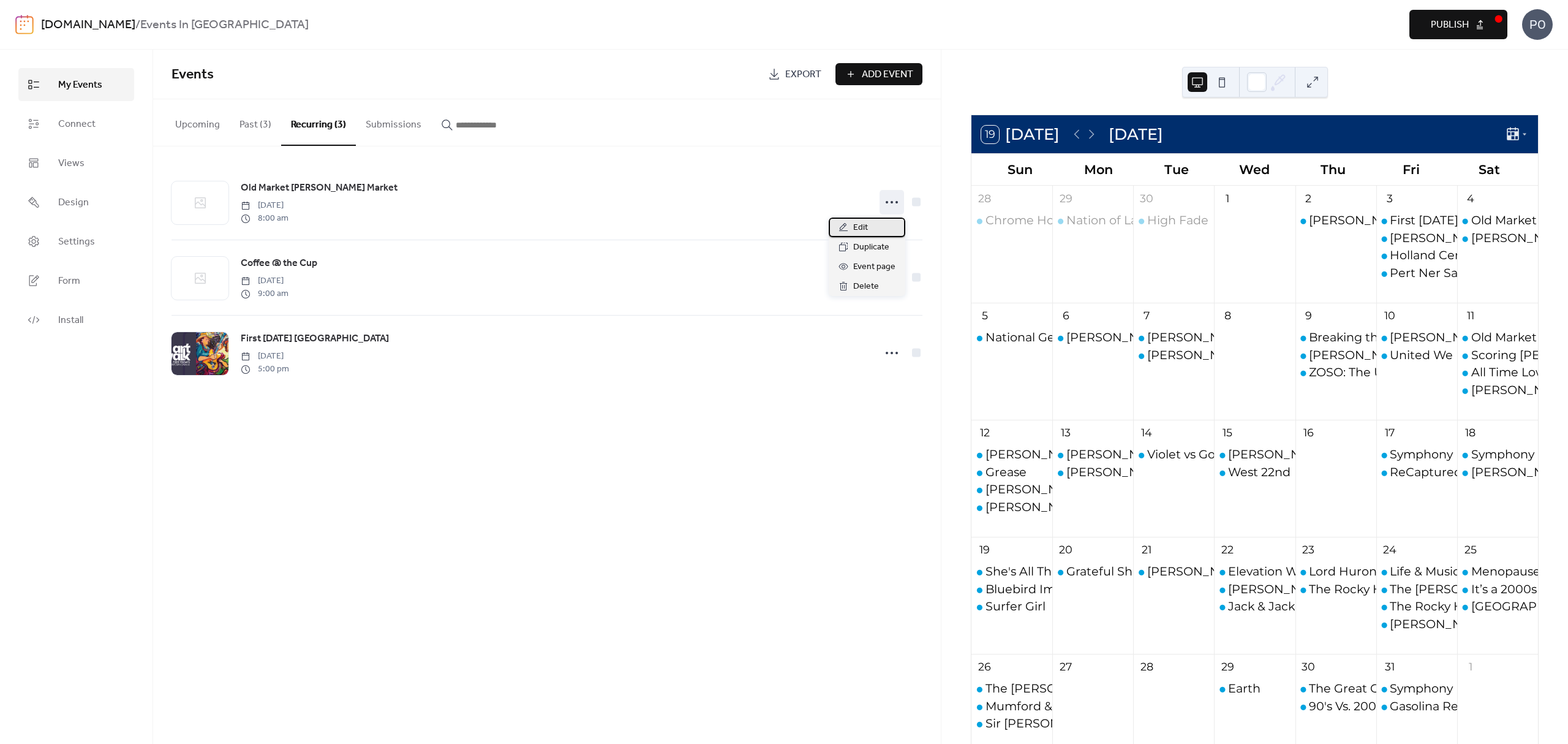
click at [870, 229] on div "Edit" at bounding box center [867, 228] width 76 height 20
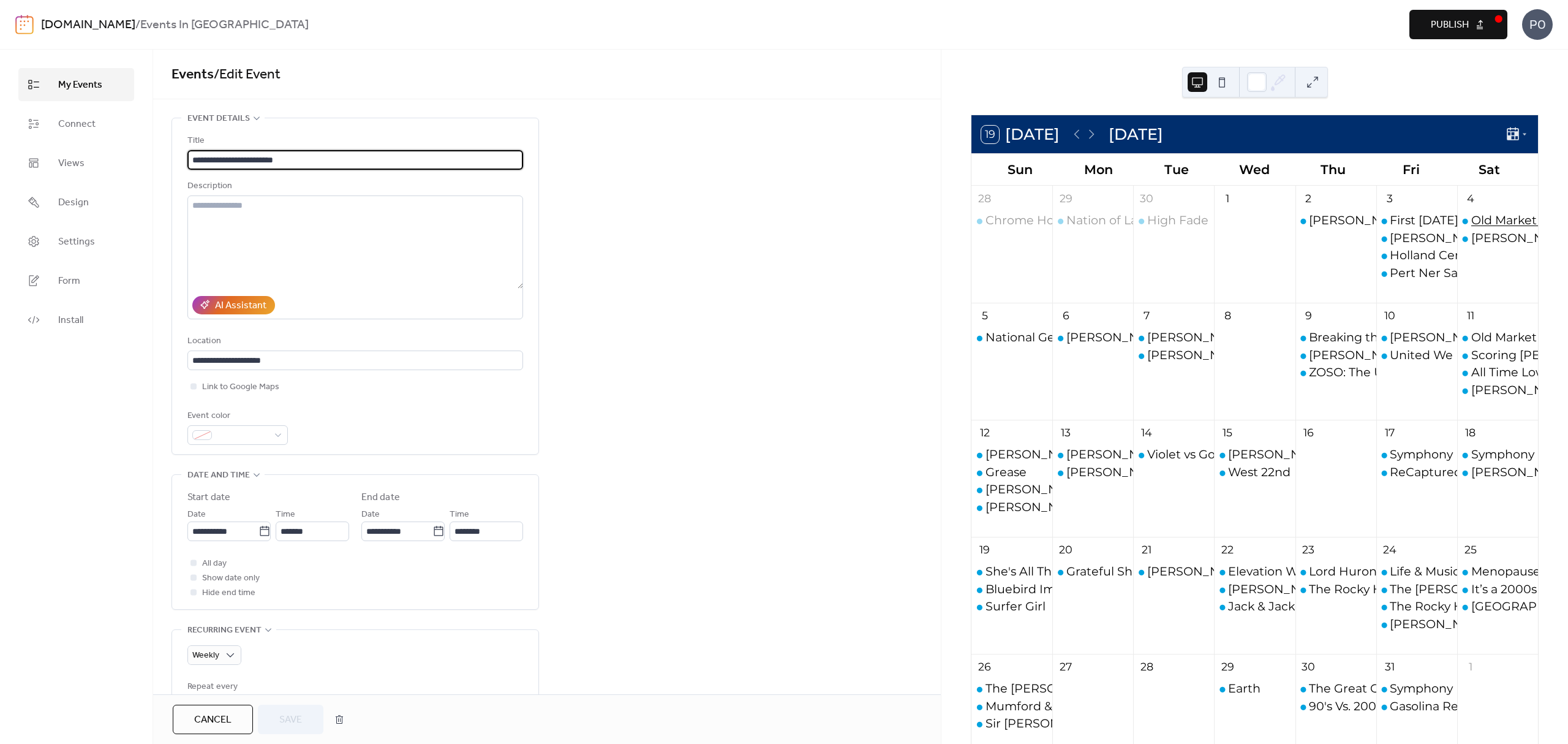
click at [1488, 217] on div "Old Market [PERSON_NAME] Market" at bounding box center [1580, 220] width 217 height 17
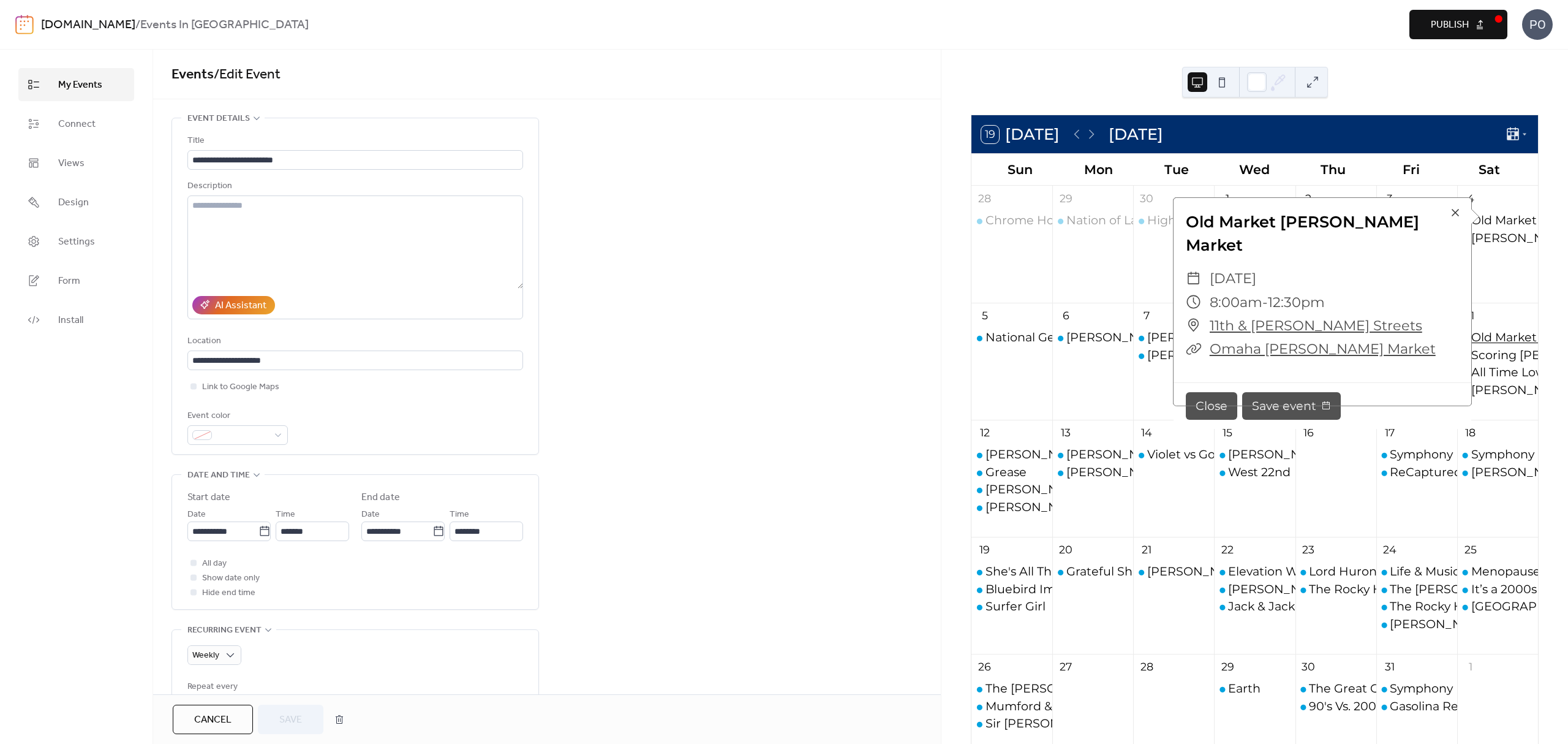
click at [1498, 338] on div "Old Market [PERSON_NAME] Market" at bounding box center [1580, 338] width 217 height 17
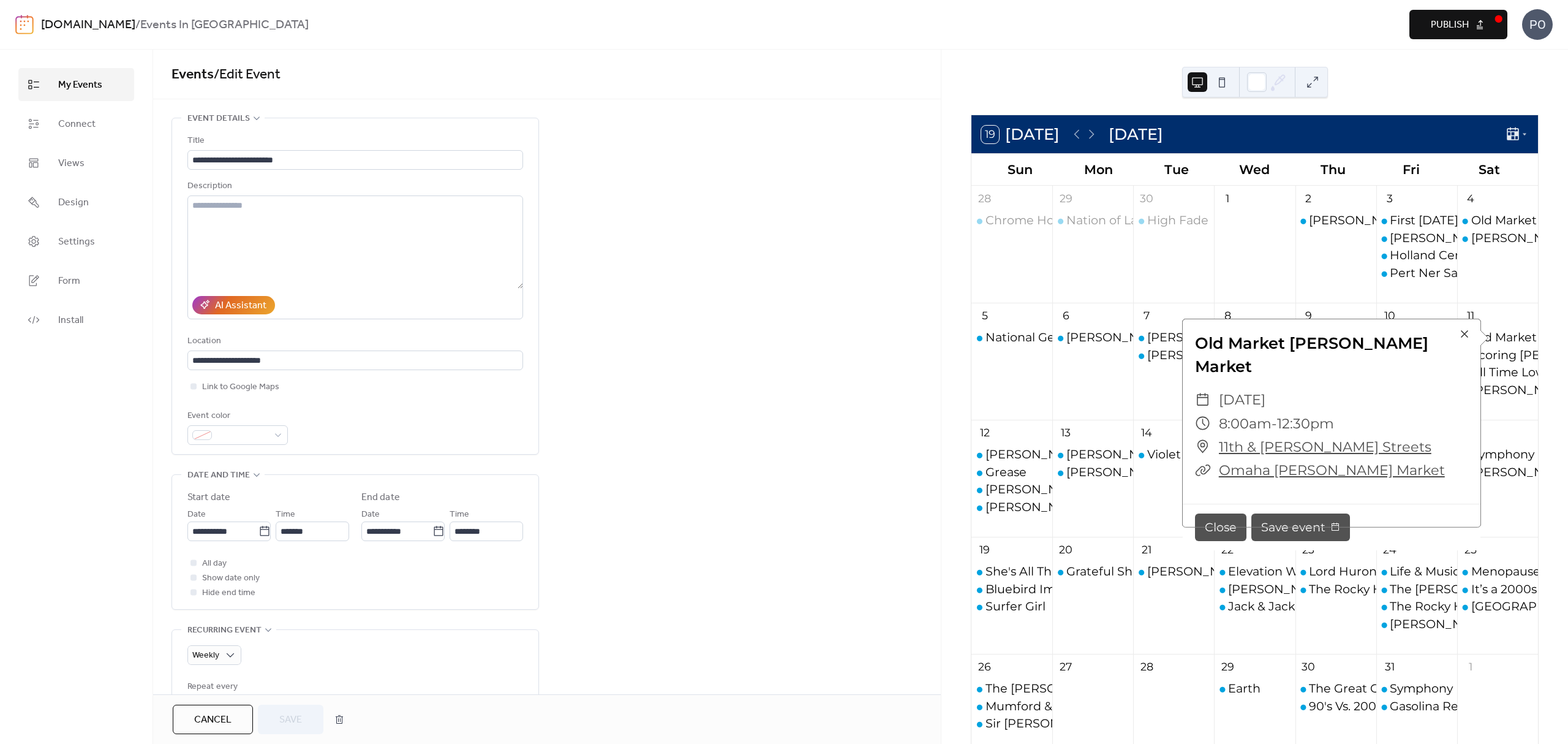
drag, startPoint x: 80, startPoint y: 87, endPoint x: 117, endPoint y: 96, distance: 38.1
click at [80, 87] on span "My Events" at bounding box center [80, 86] width 44 height 15
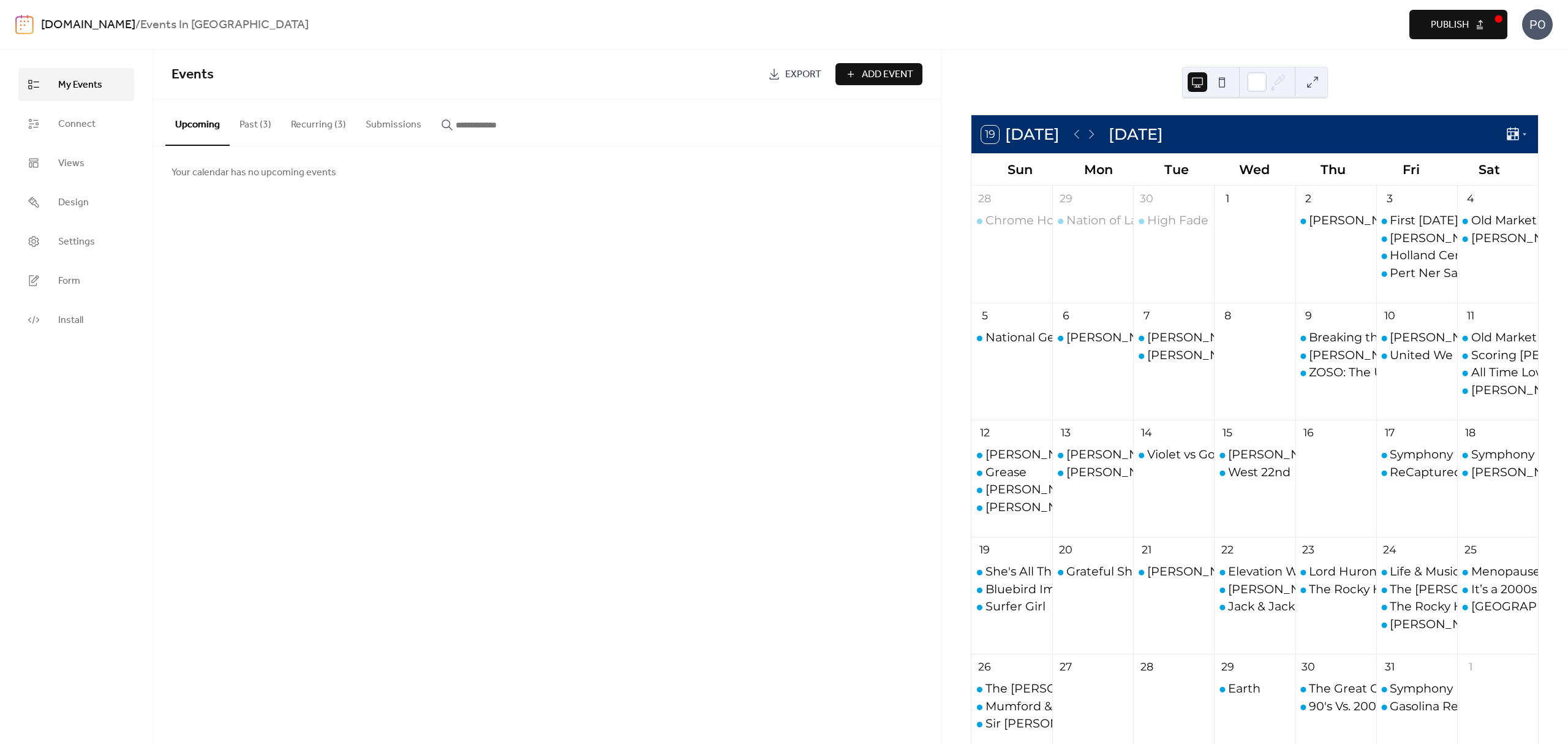
click at [310, 127] on button "Recurring (3)" at bounding box center [318, 121] width 75 height 46
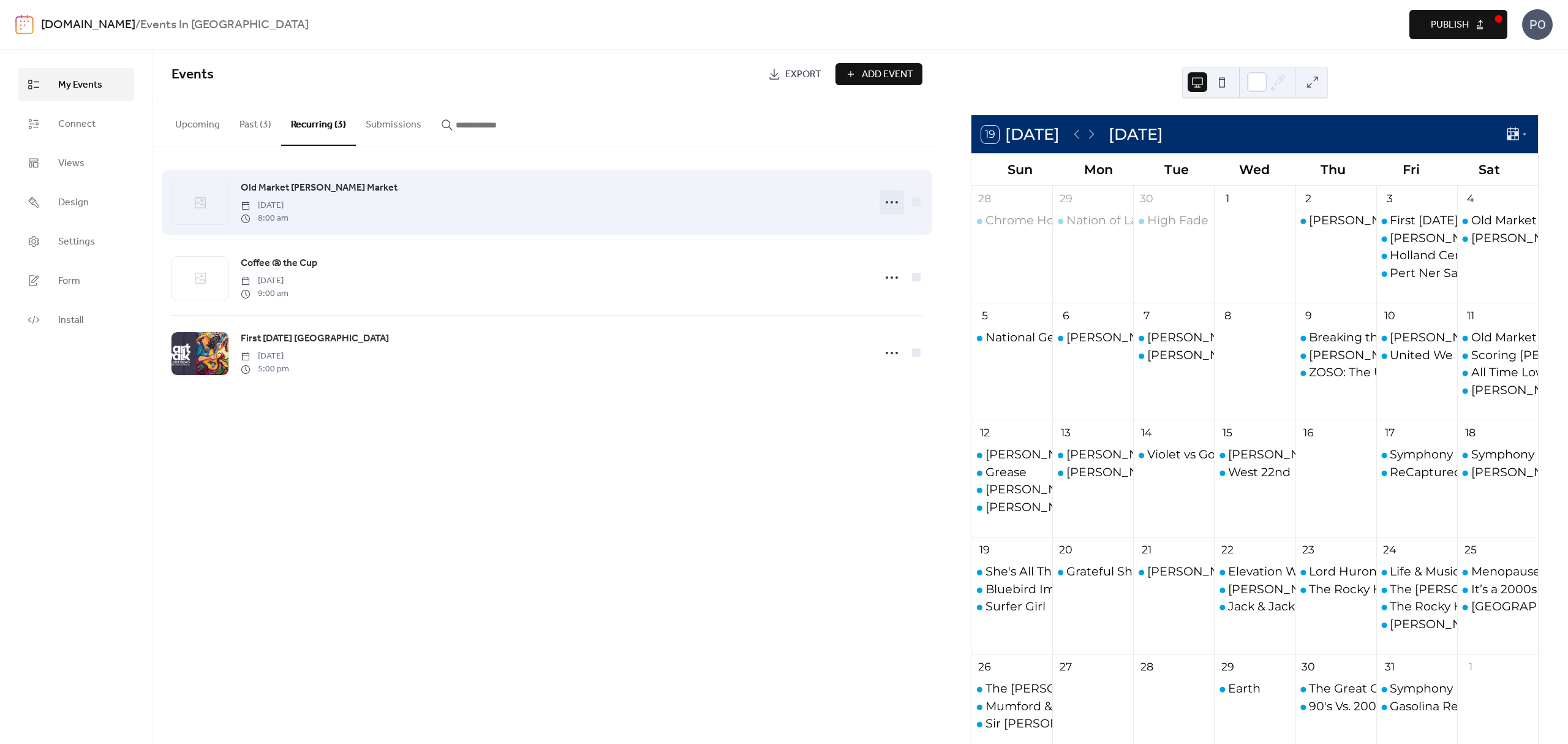
click at [883, 202] on icon at bounding box center [892, 202] width 20 height 20
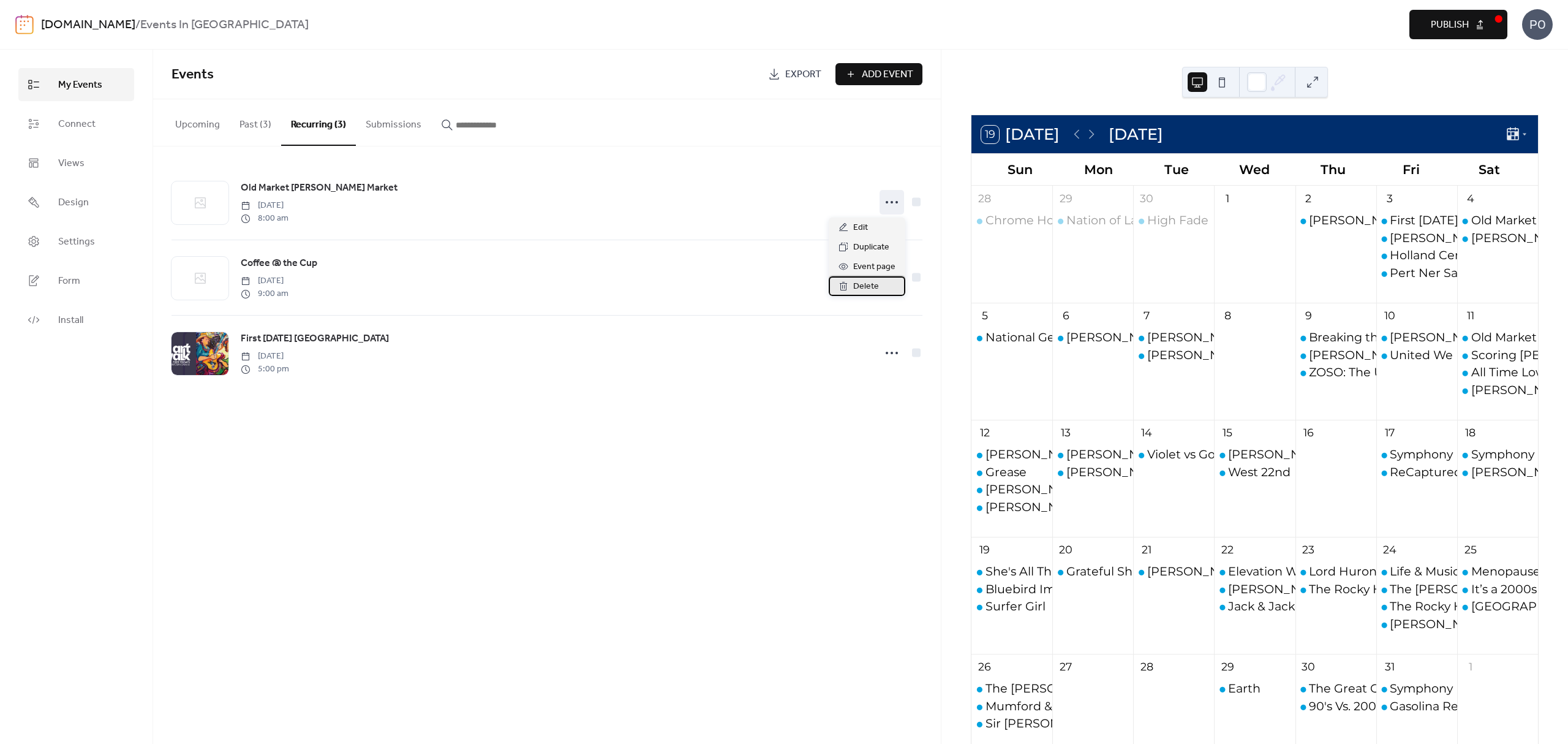
click at [880, 285] on div "Delete" at bounding box center [867, 286] width 76 height 20
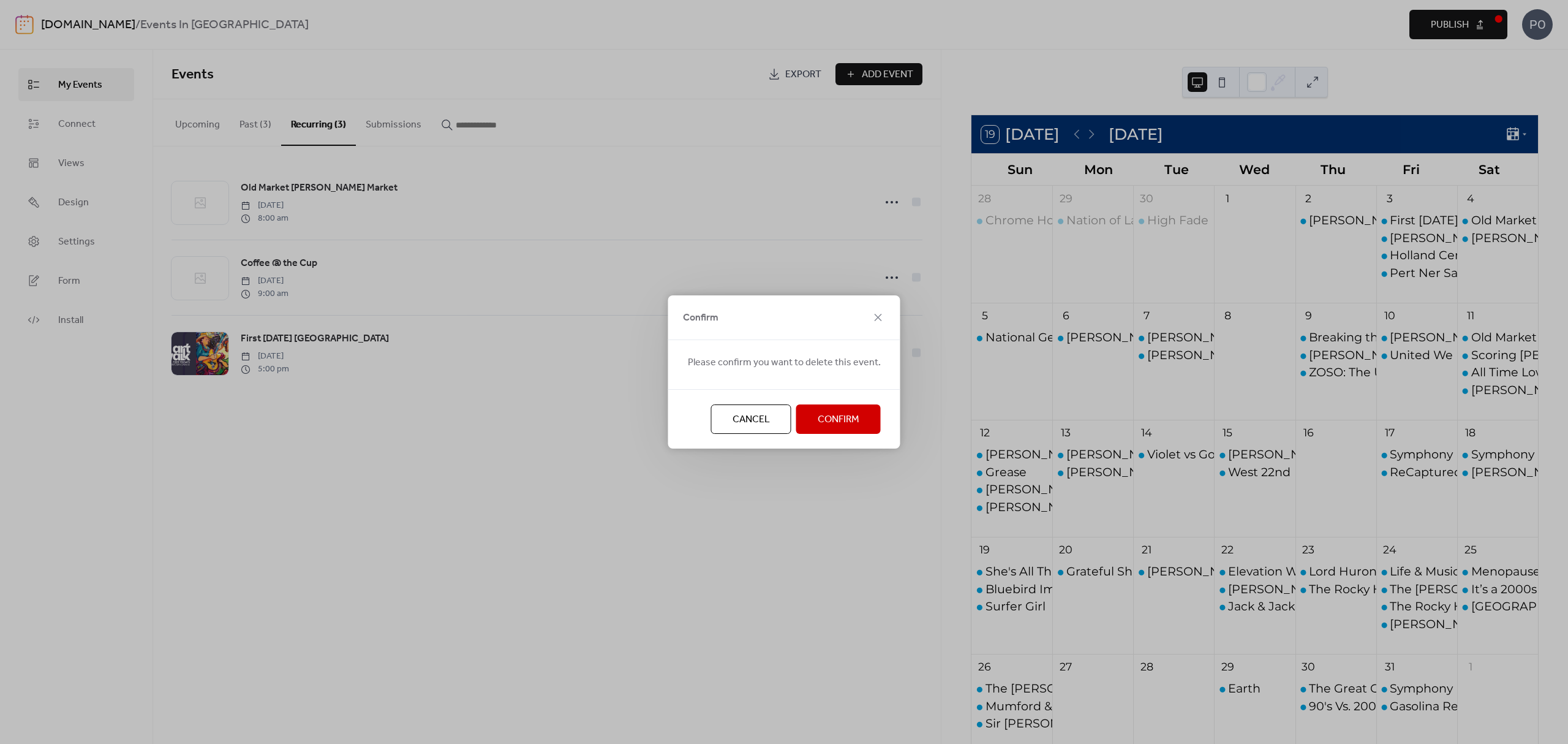
click at [853, 417] on span "Confirm" at bounding box center [839, 420] width 42 height 15
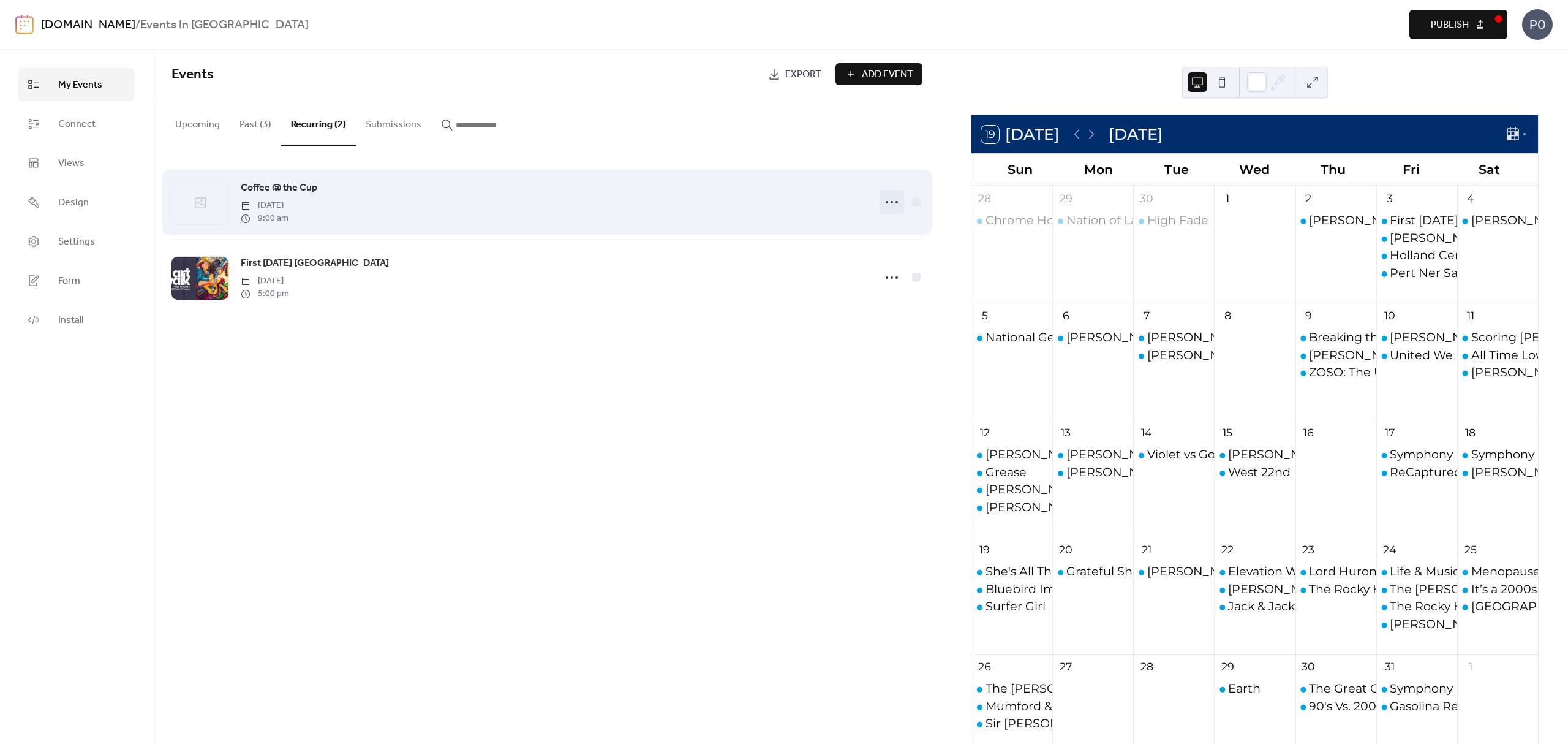
click at [888, 202] on circle at bounding box center [886, 202] width 2 height 2
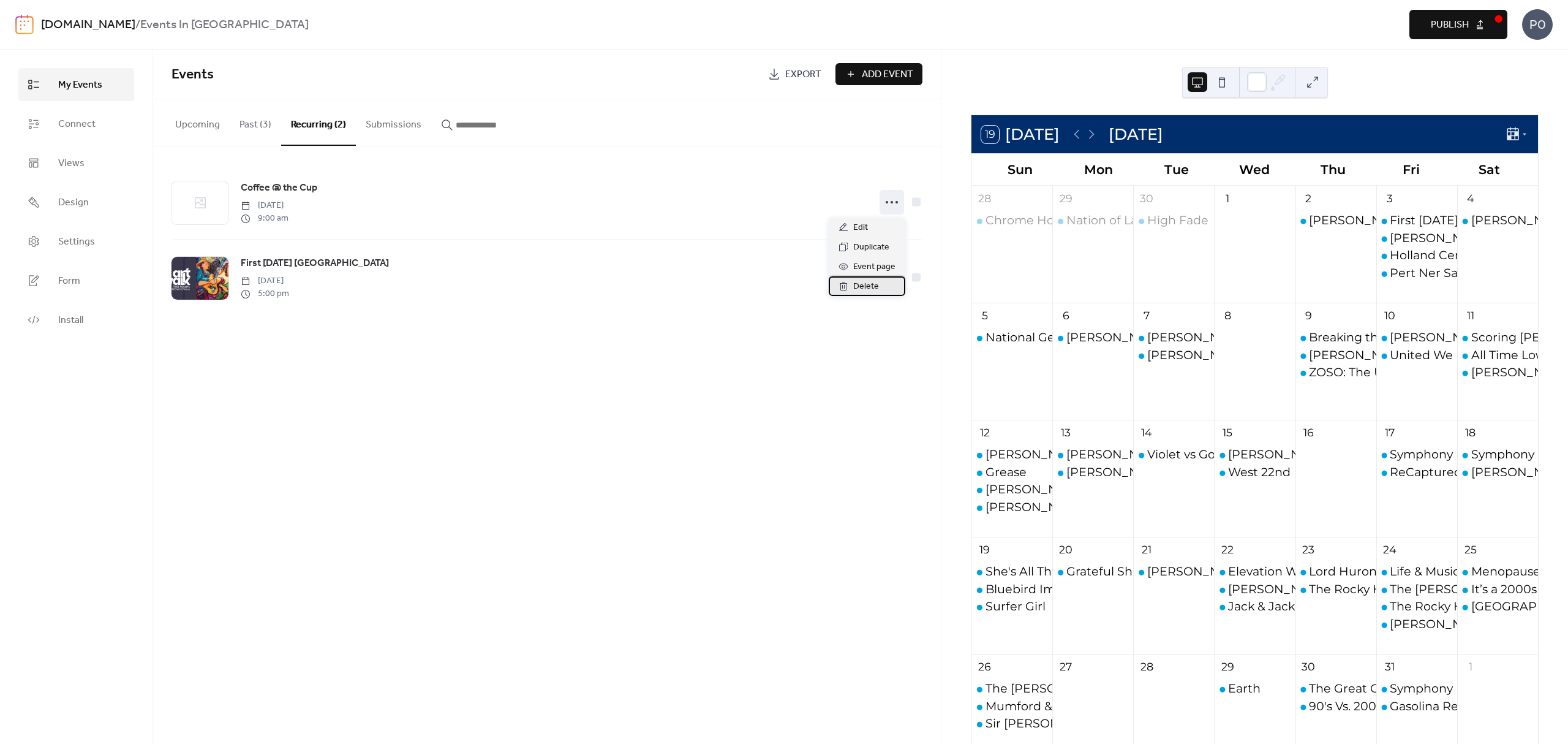
click at [851, 289] on div "Delete" at bounding box center [867, 286] width 76 height 20
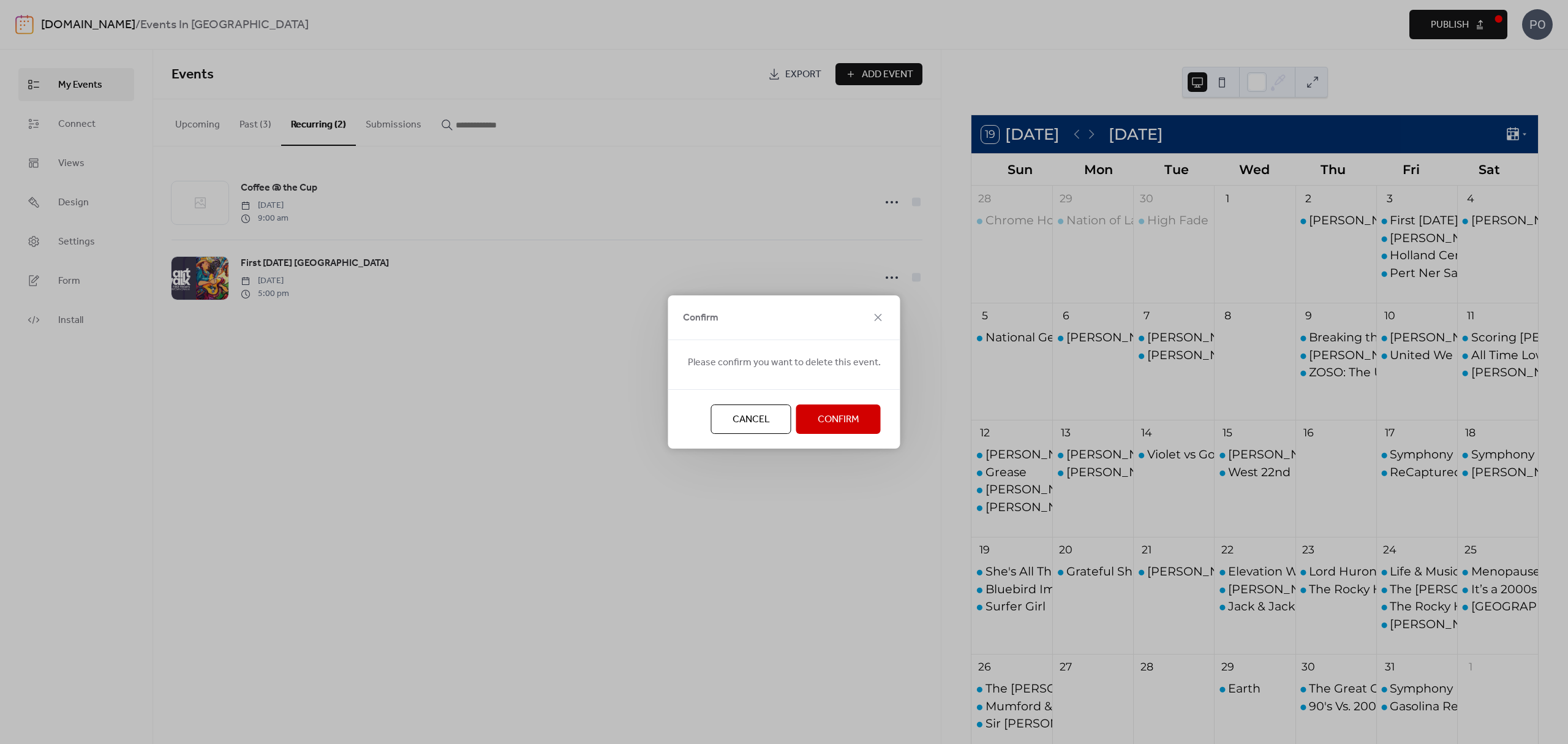
click at [851, 421] on span "Confirm" at bounding box center [839, 420] width 42 height 15
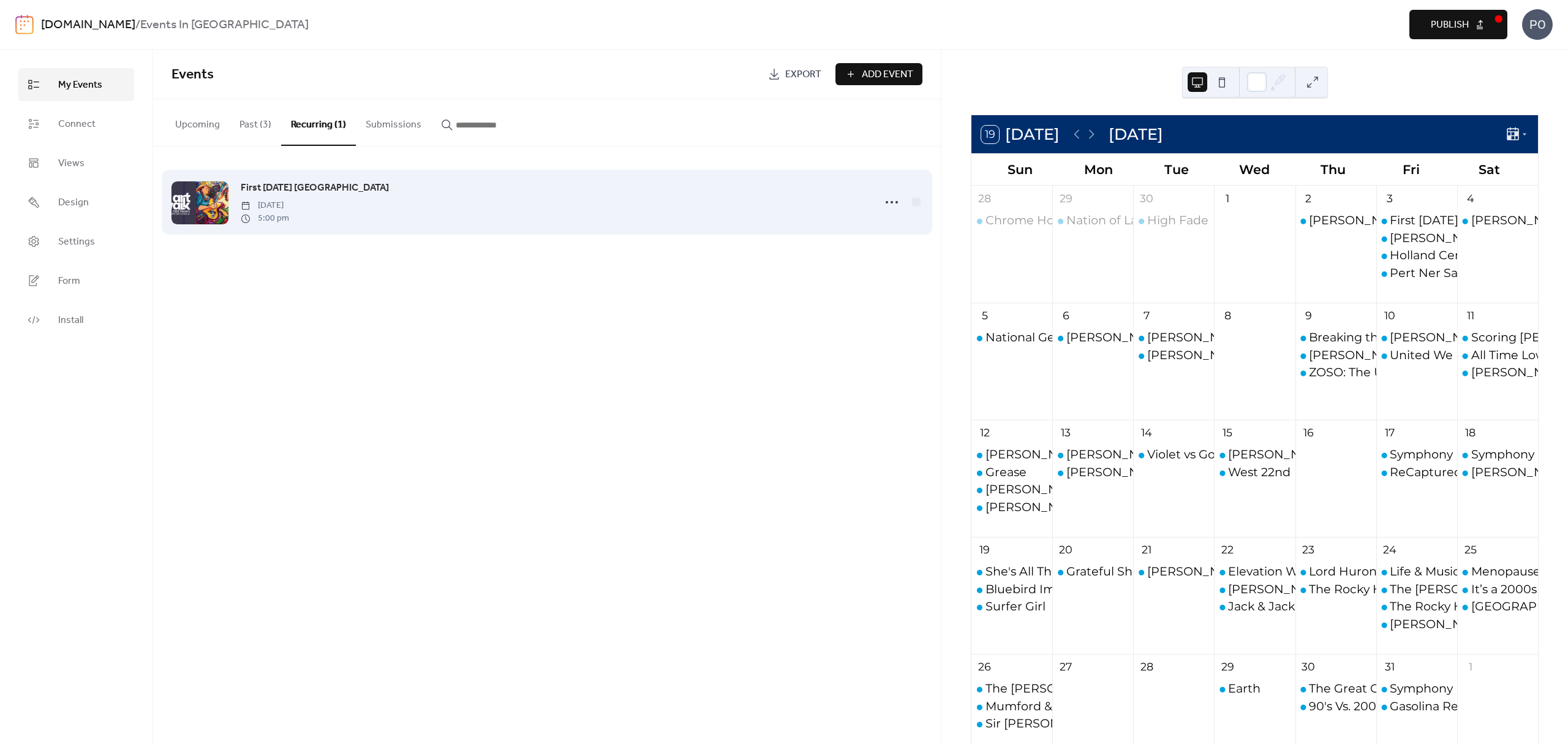
click at [389, 192] on span "First [DATE] [GEOGRAPHIC_DATA]" at bounding box center [315, 188] width 148 height 15
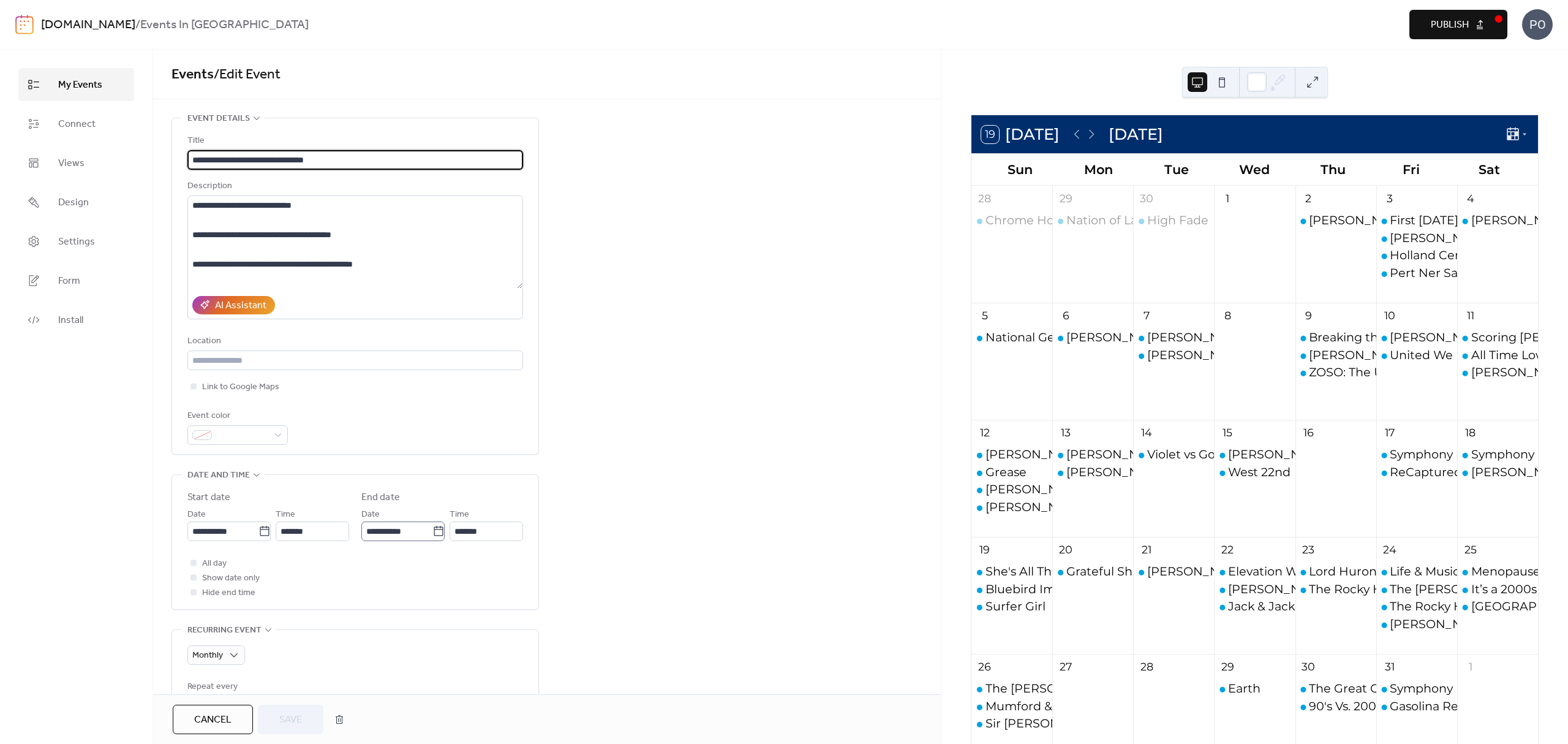
click at [432, 532] on icon at bounding box center [438, 530] width 12 height 12
click at [431, 532] on input "**********" at bounding box center [397, 531] width 71 height 20
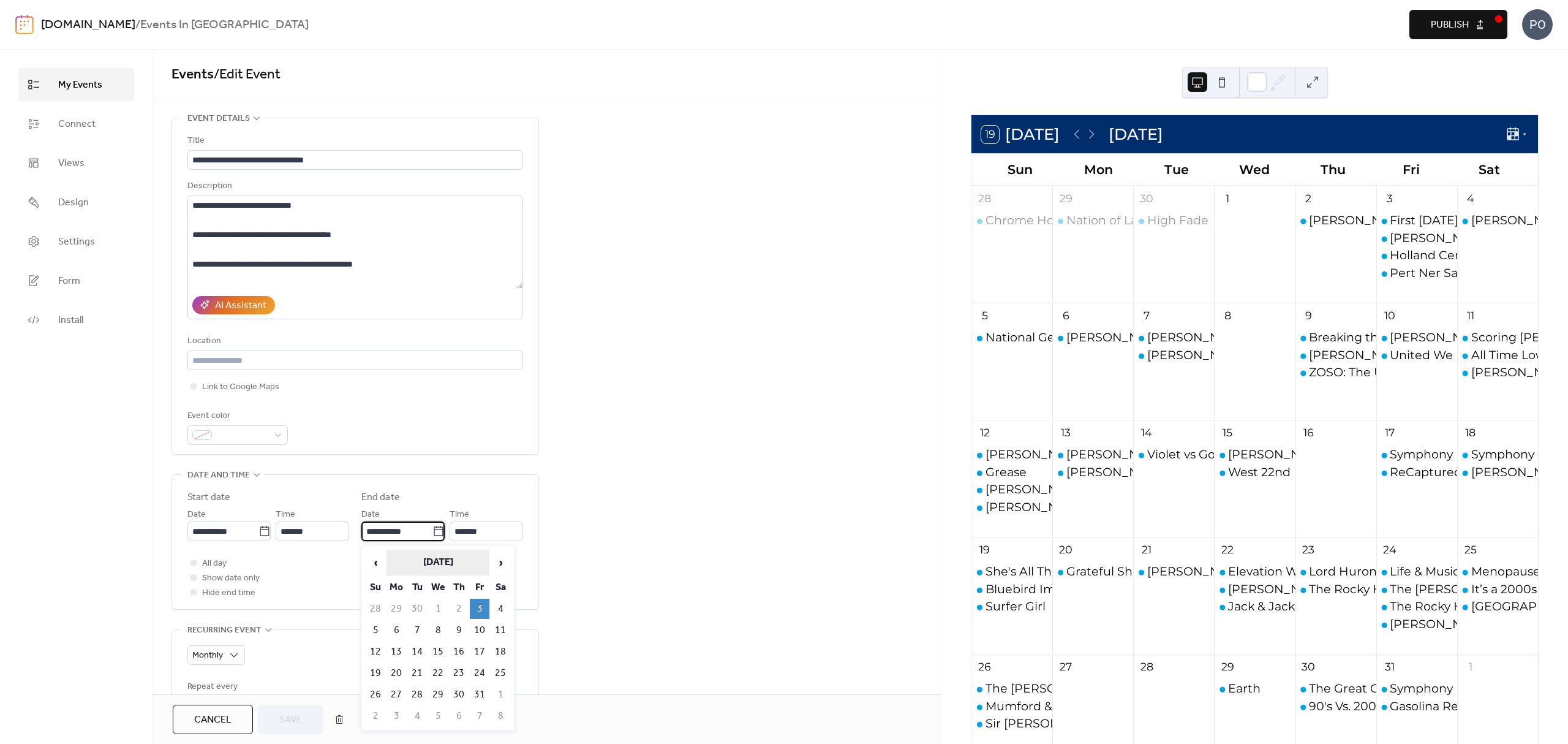
click at [474, 564] on th "[DATE]" at bounding box center [438, 563] width 103 height 27
click at [503, 567] on span "›" at bounding box center [505, 562] width 10 height 24
click at [490, 649] on td "Dec" at bounding box center [493, 657] width 36 height 31
click at [461, 688] on td "31" at bounding box center [459, 694] width 20 height 20
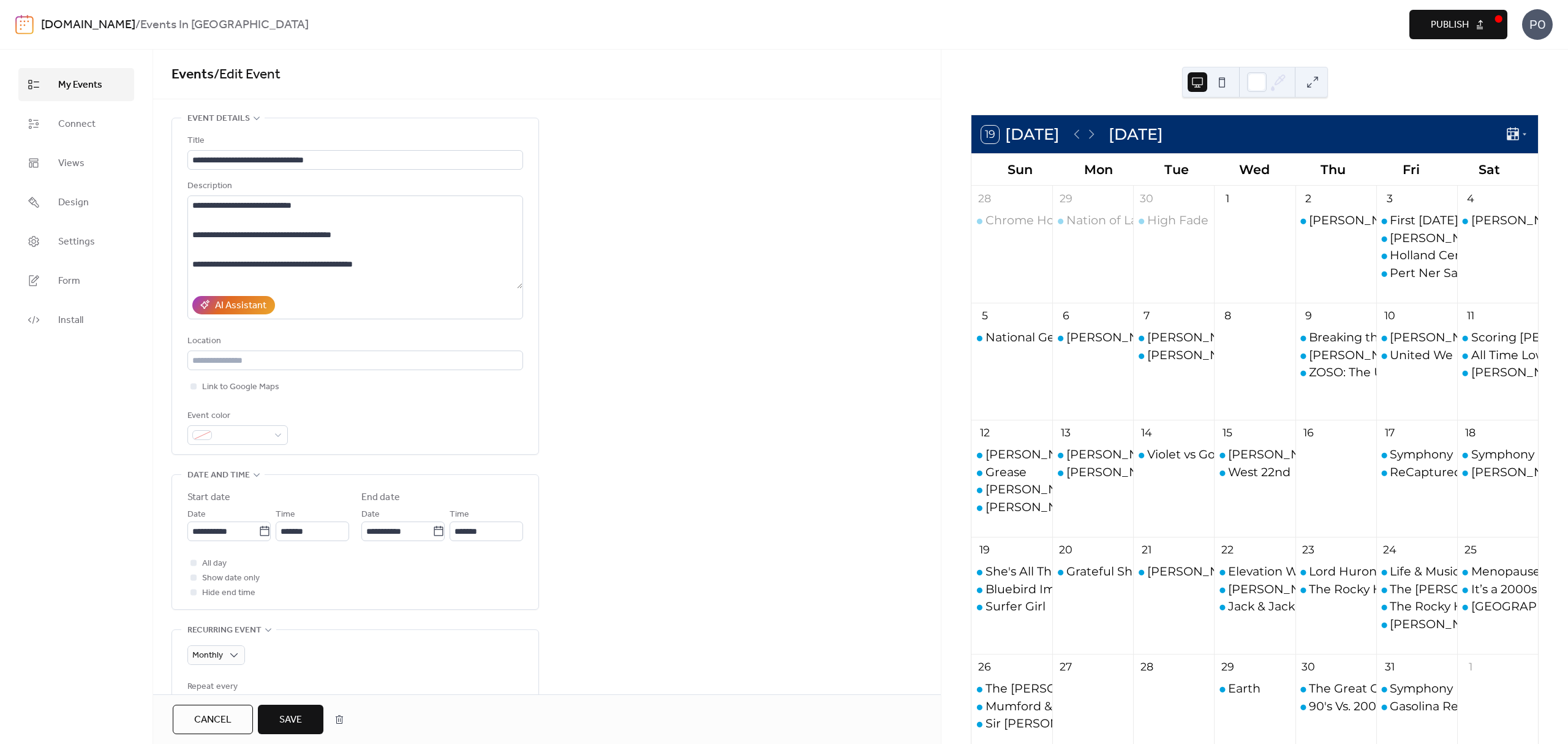
type input "**********"
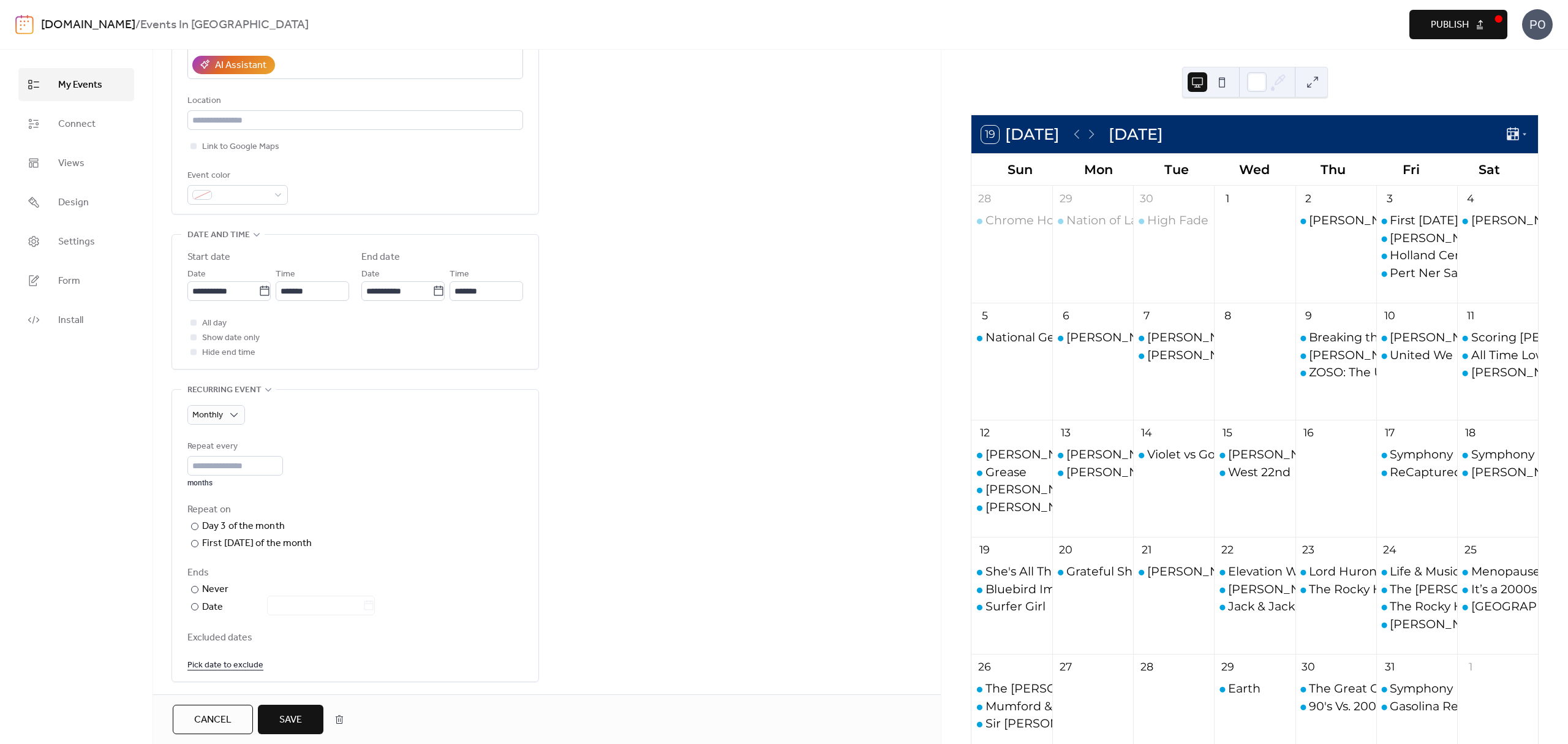
scroll to position [245, 0]
click at [214, 716] on span "Cancel" at bounding box center [213, 720] width 37 height 15
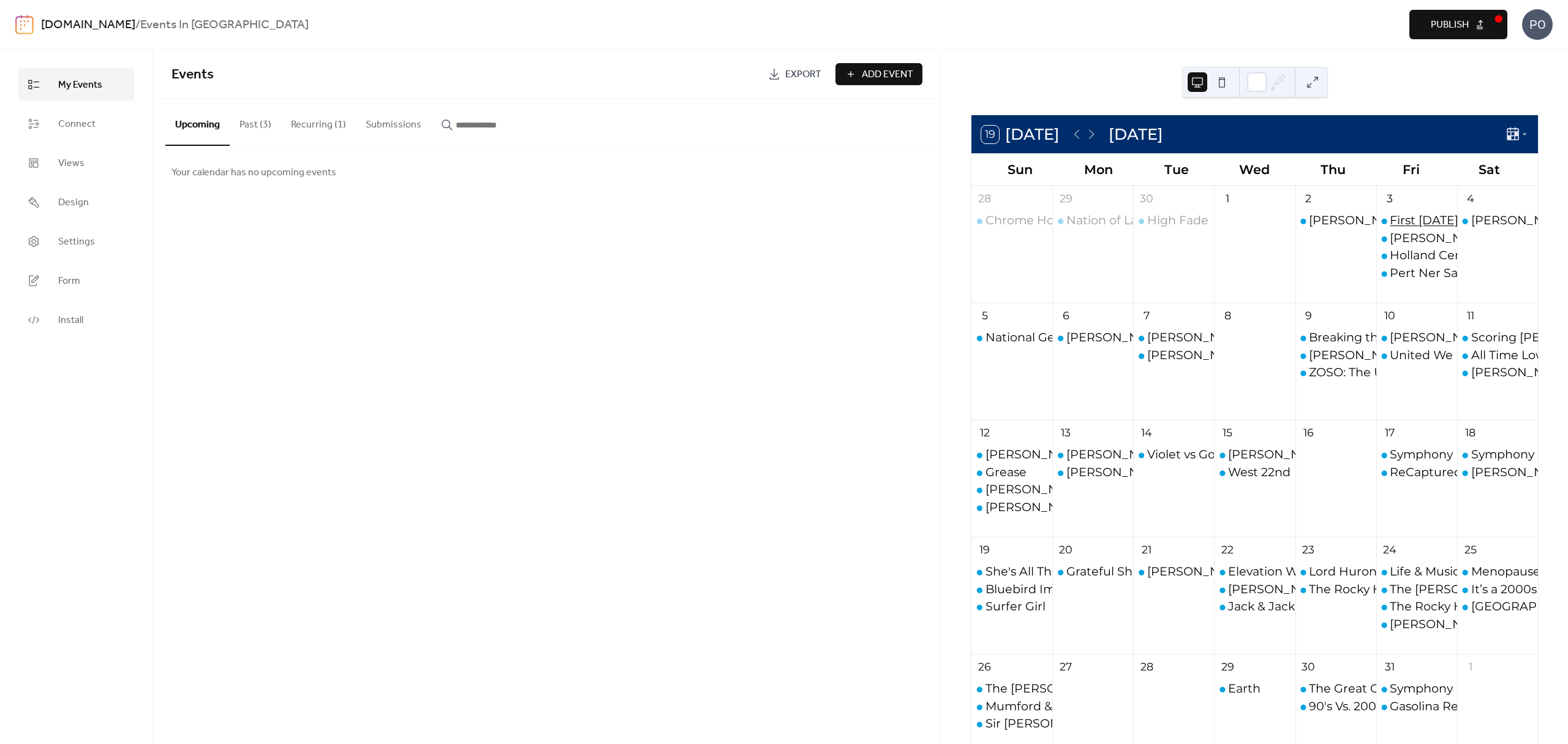
click at [1431, 220] on div "First [DATE] [GEOGRAPHIC_DATA]" at bounding box center [1491, 220] width 202 height 17
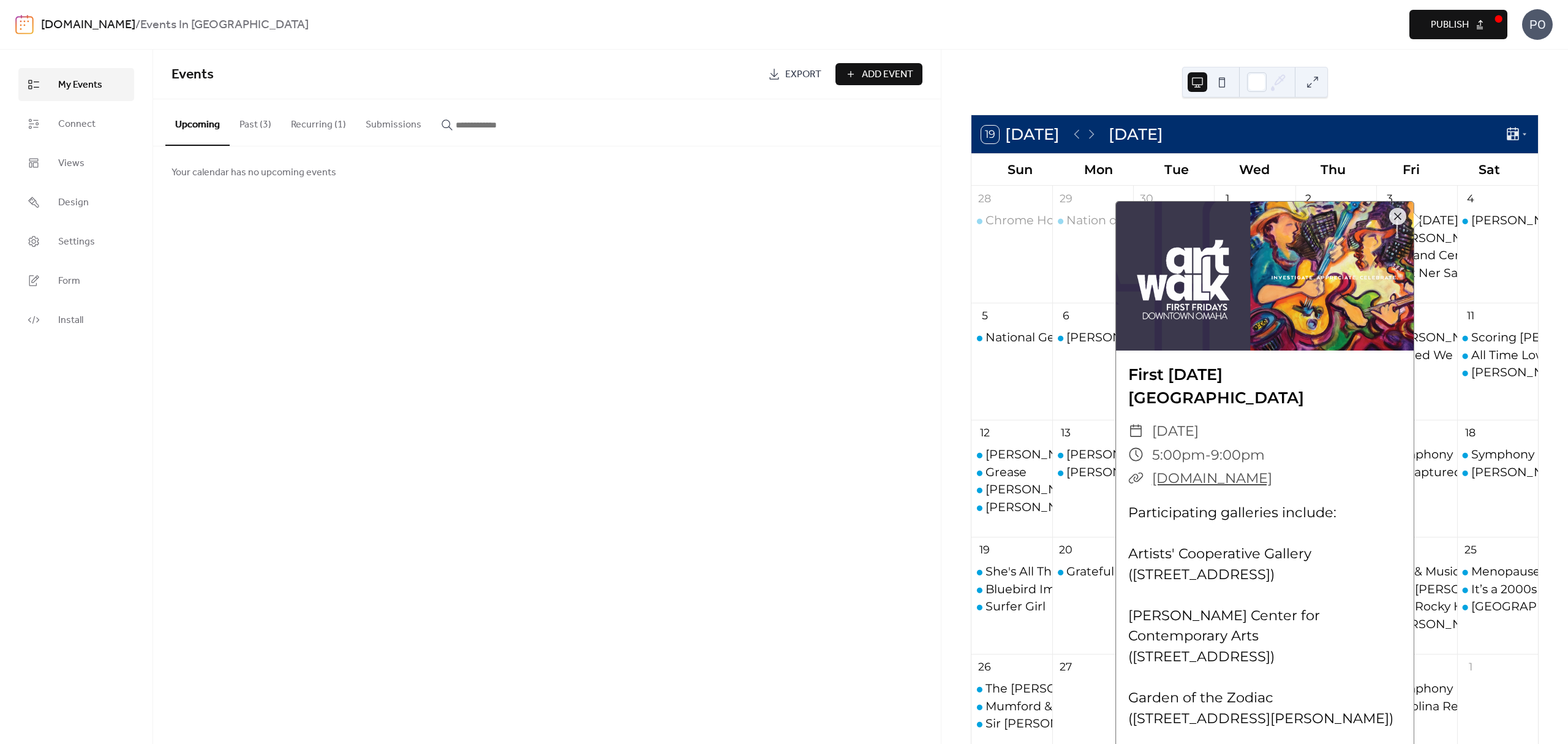
click at [811, 422] on div "Events Export Add Event Upcoming Past (3) Recurring (1) Submissions Your calend…" at bounding box center [547, 397] width 788 height 694
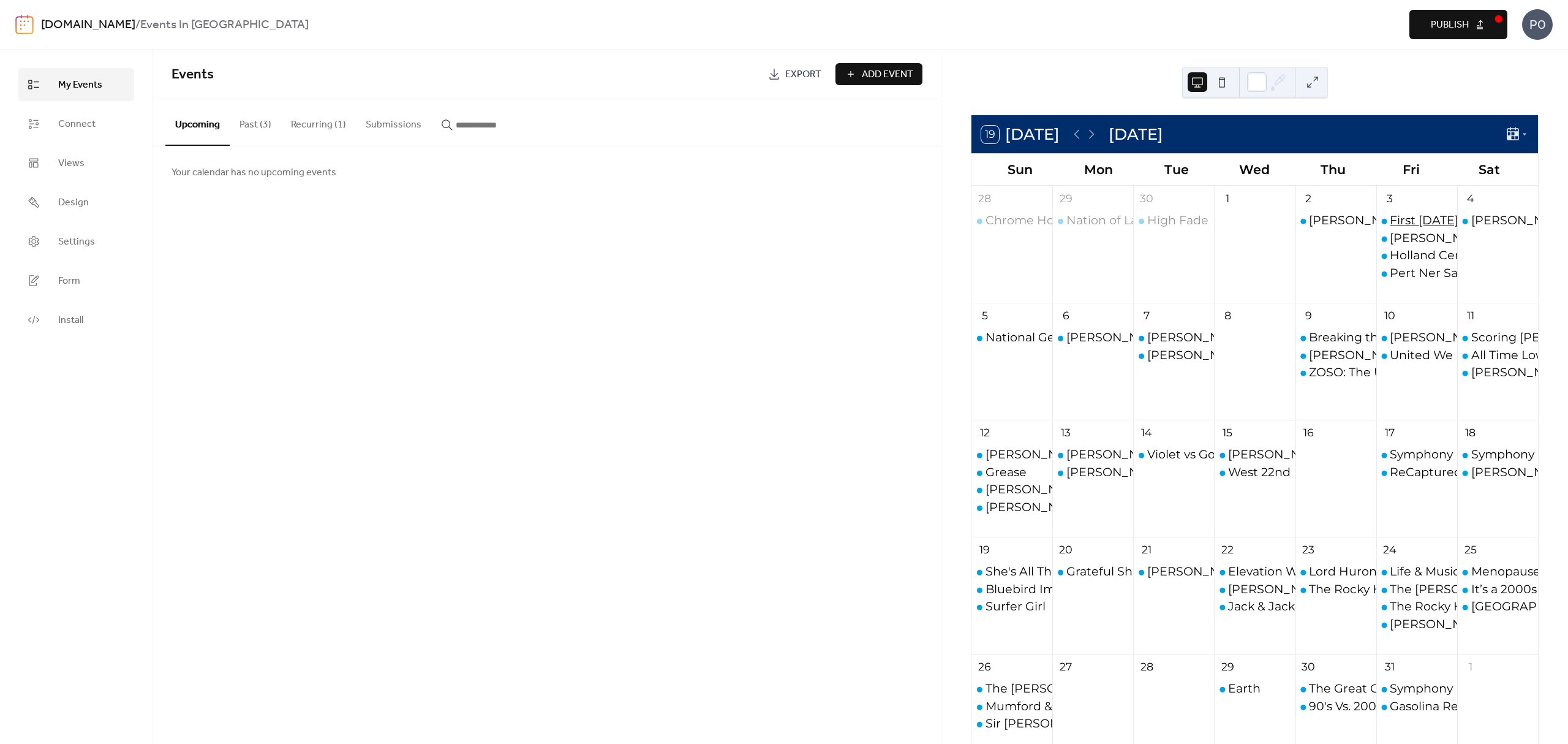
click at [1405, 221] on div "First [DATE] [GEOGRAPHIC_DATA]" at bounding box center [1491, 220] width 202 height 17
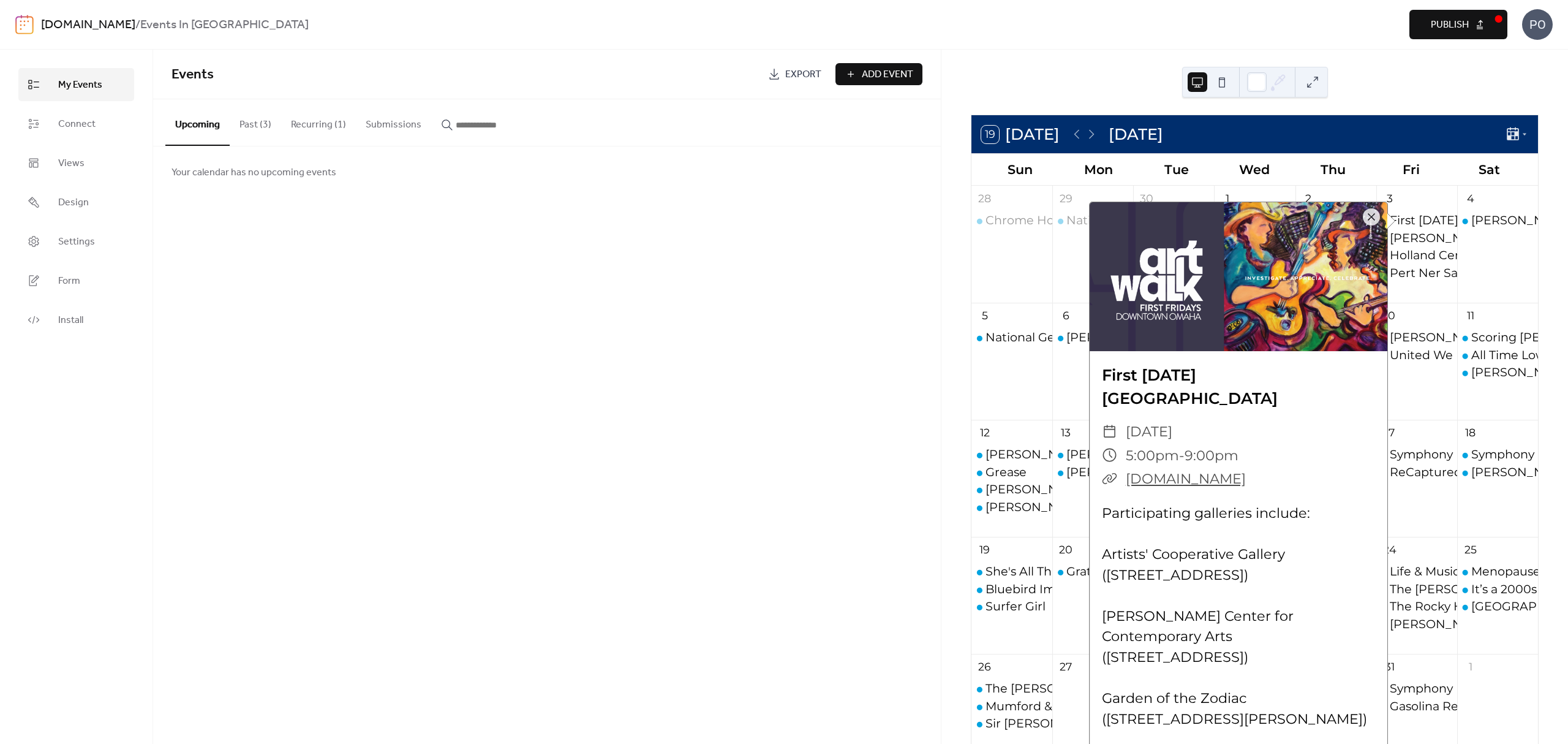
click at [659, 339] on div "Events Export Add Event Upcoming Past (3) Recurring (1) Submissions Your calend…" at bounding box center [547, 397] width 788 height 694
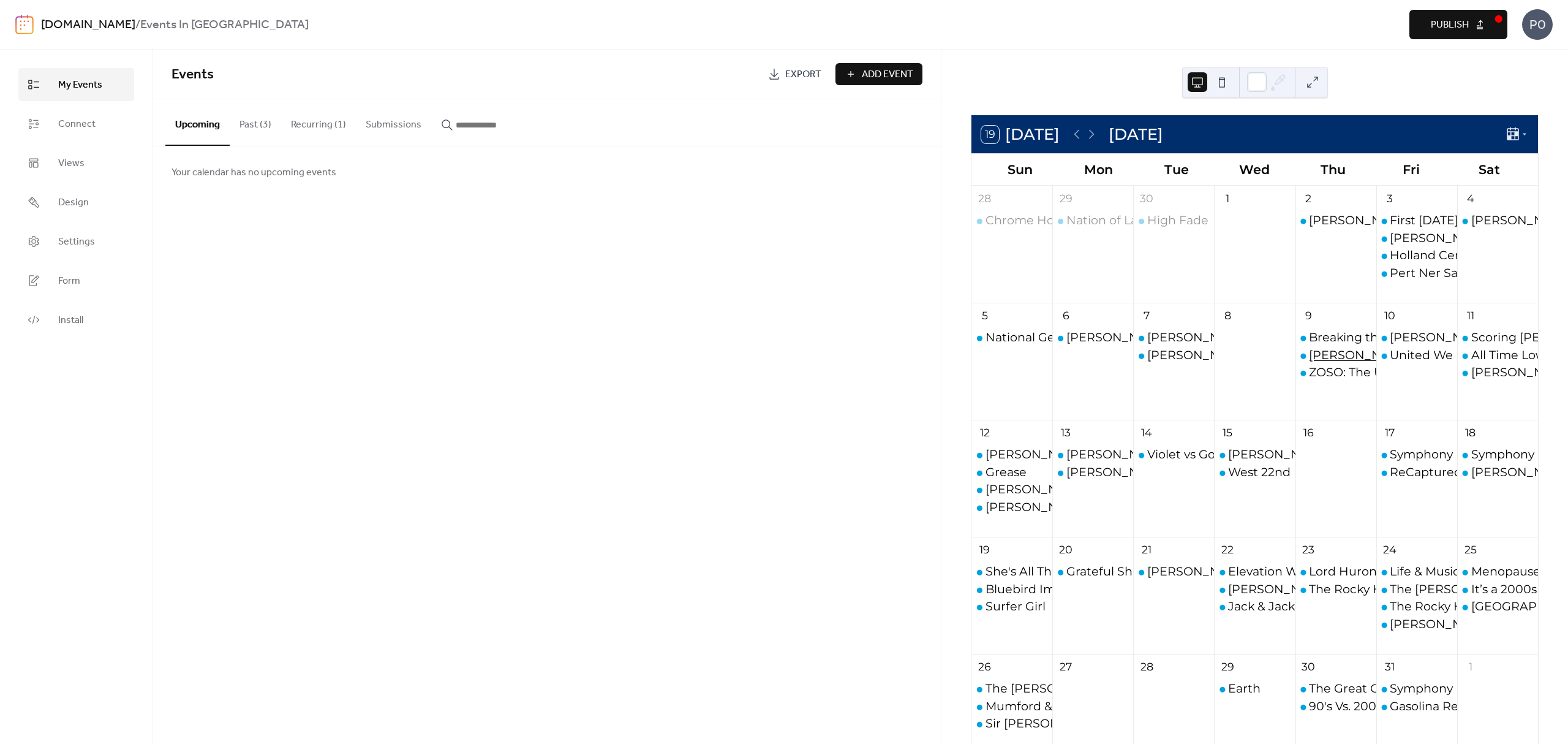
click at [1334, 356] on div "[PERSON_NAME]" at bounding box center [1361, 355] width 104 height 17
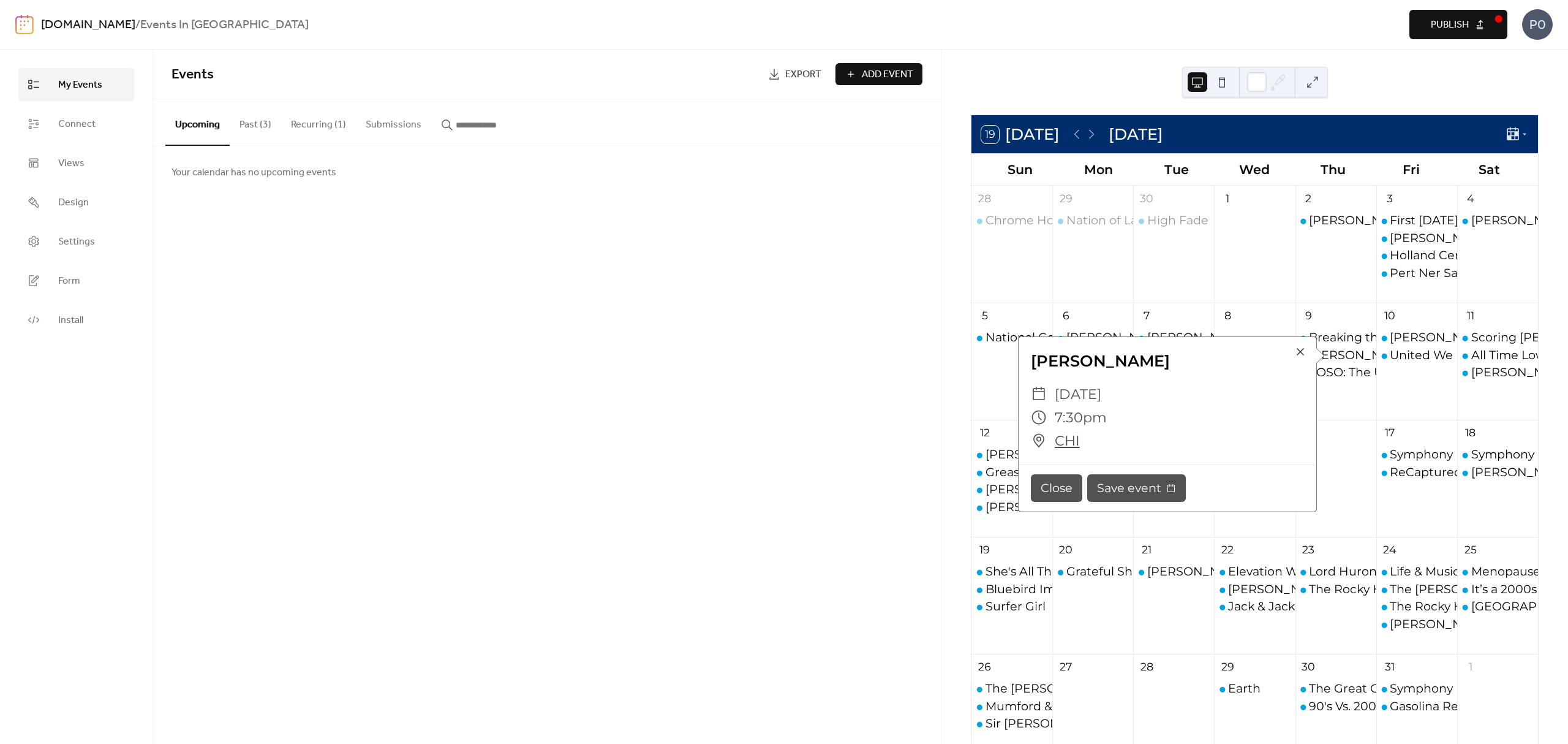
click at [821, 359] on div "Events Export Add Event Upcoming Past (3) Recurring (1) Submissions Your calend…" at bounding box center [547, 397] width 788 height 694
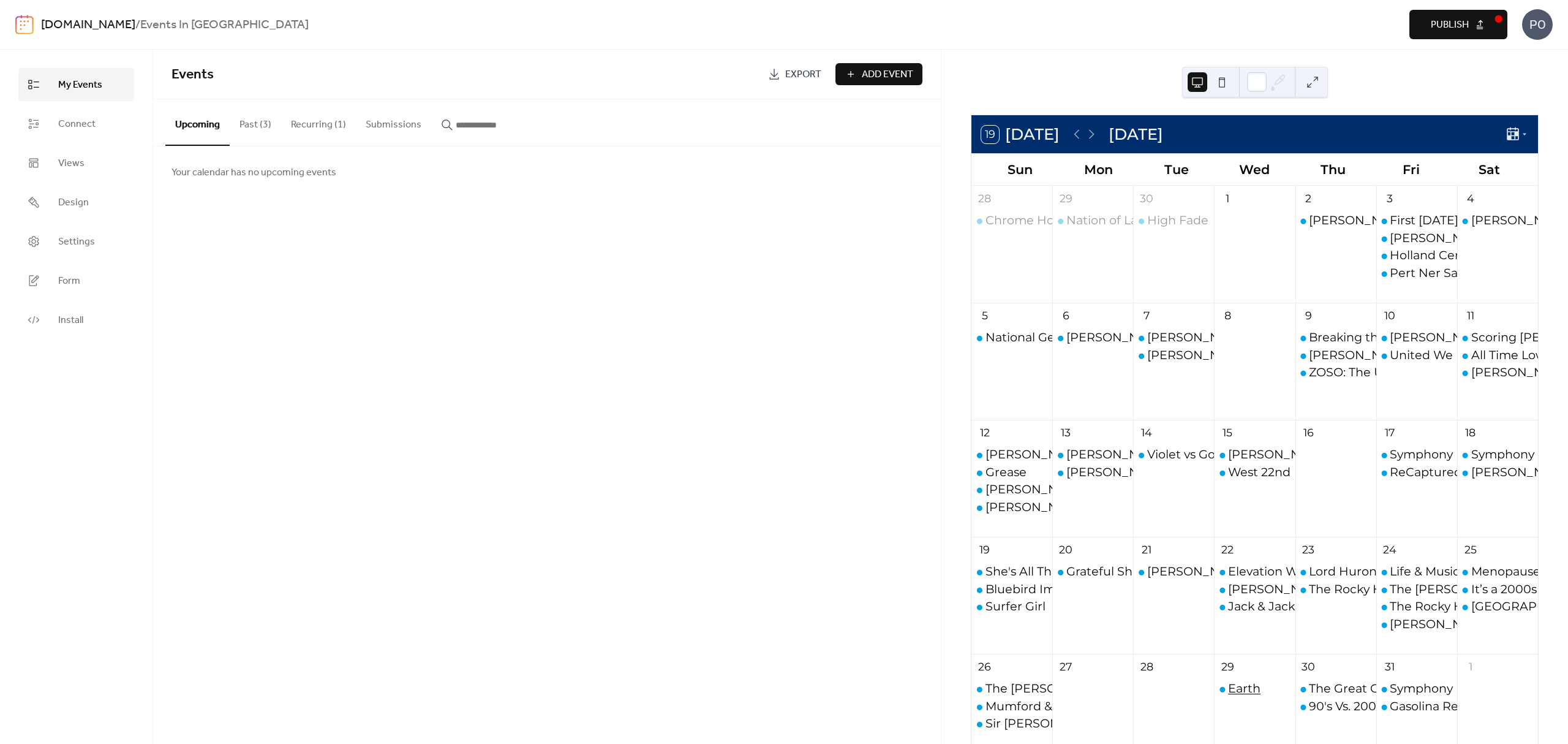
click at [1242, 687] on div "Earth" at bounding box center [1244, 688] width 32 height 17
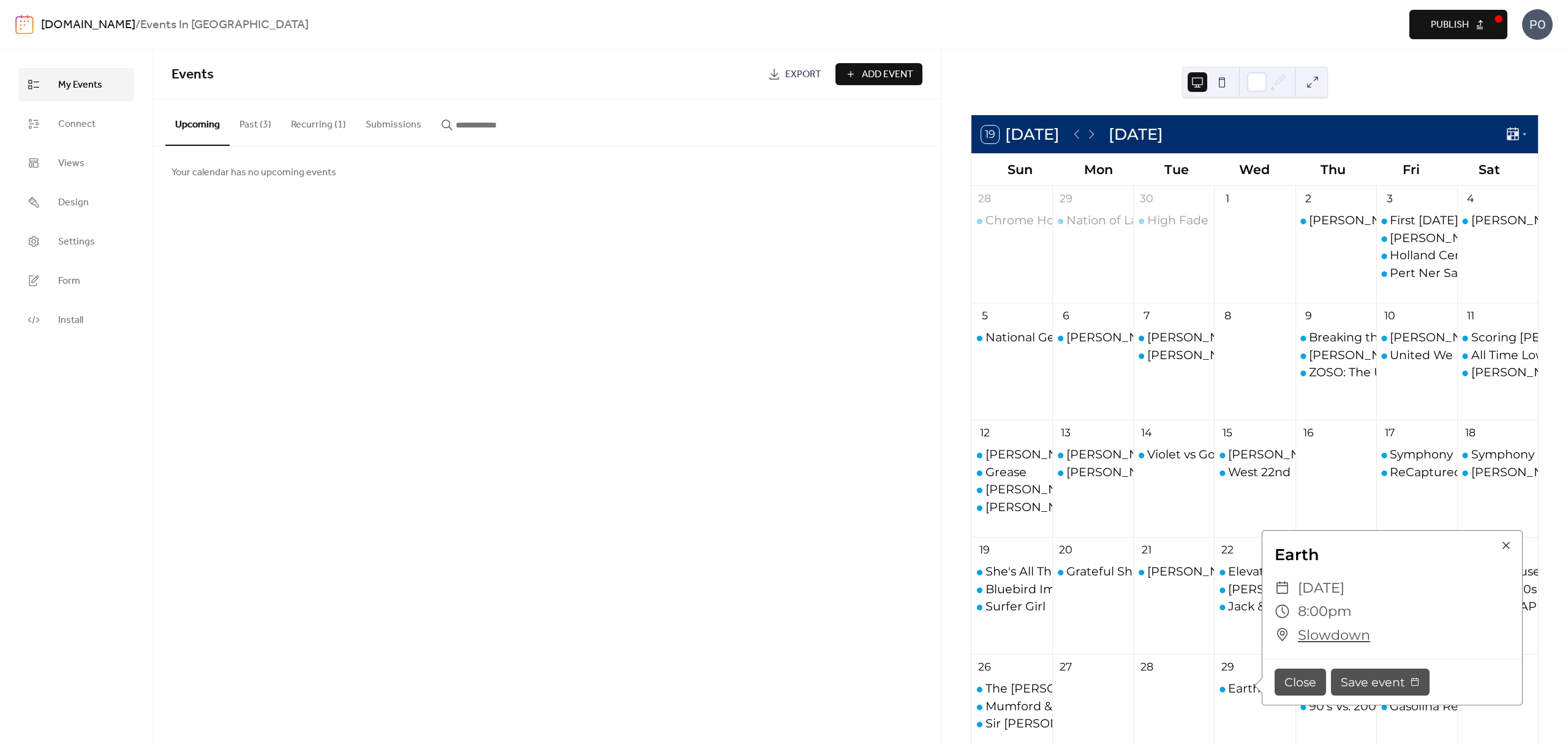
click at [535, 211] on div "Events Export Add Event Upcoming Past (3) Recurring (1) Submissions Your calend…" at bounding box center [547, 397] width 788 height 694
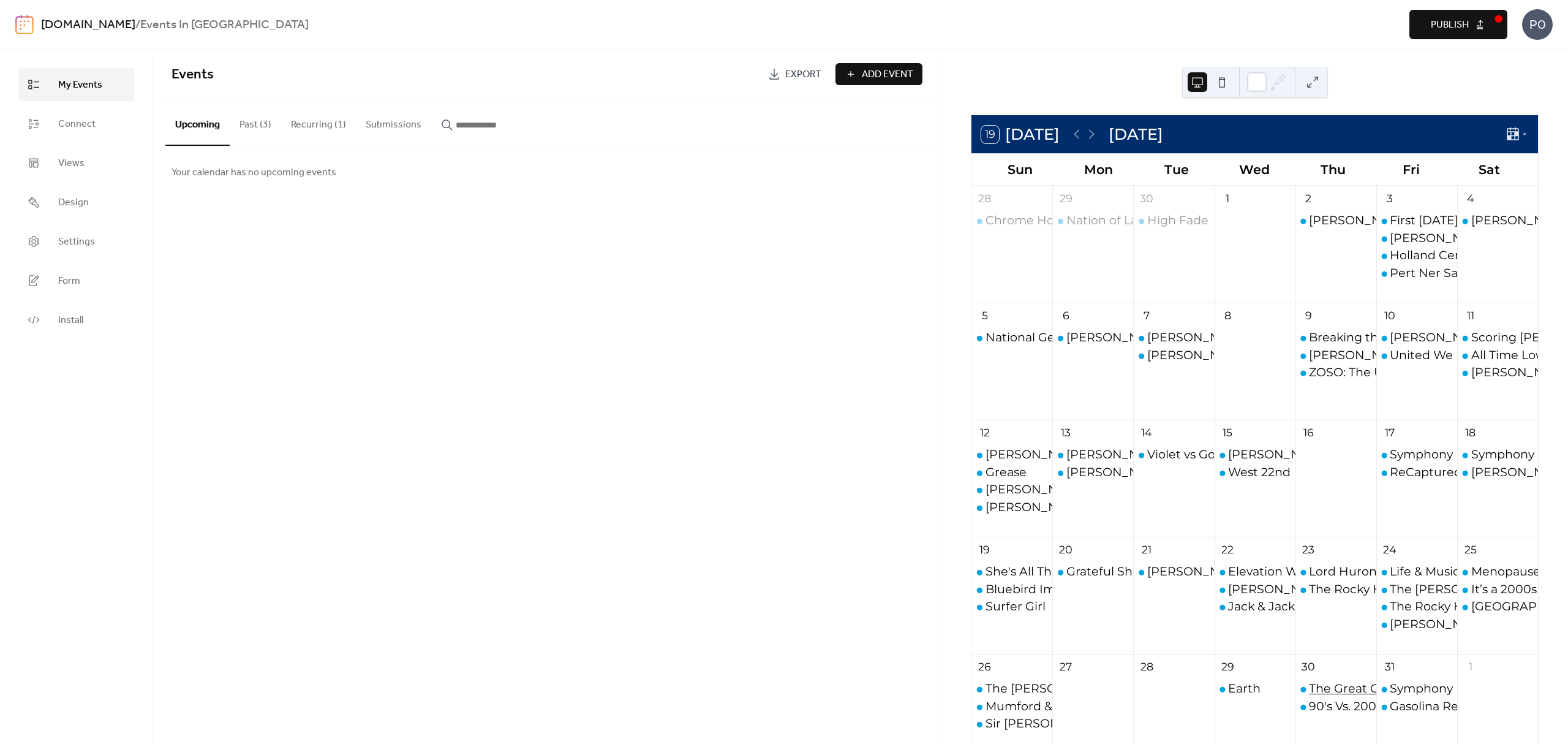
click at [1319, 688] on div "The Great Gatsby Ballet" at bounding box center [1378, 688] width 139 height 17
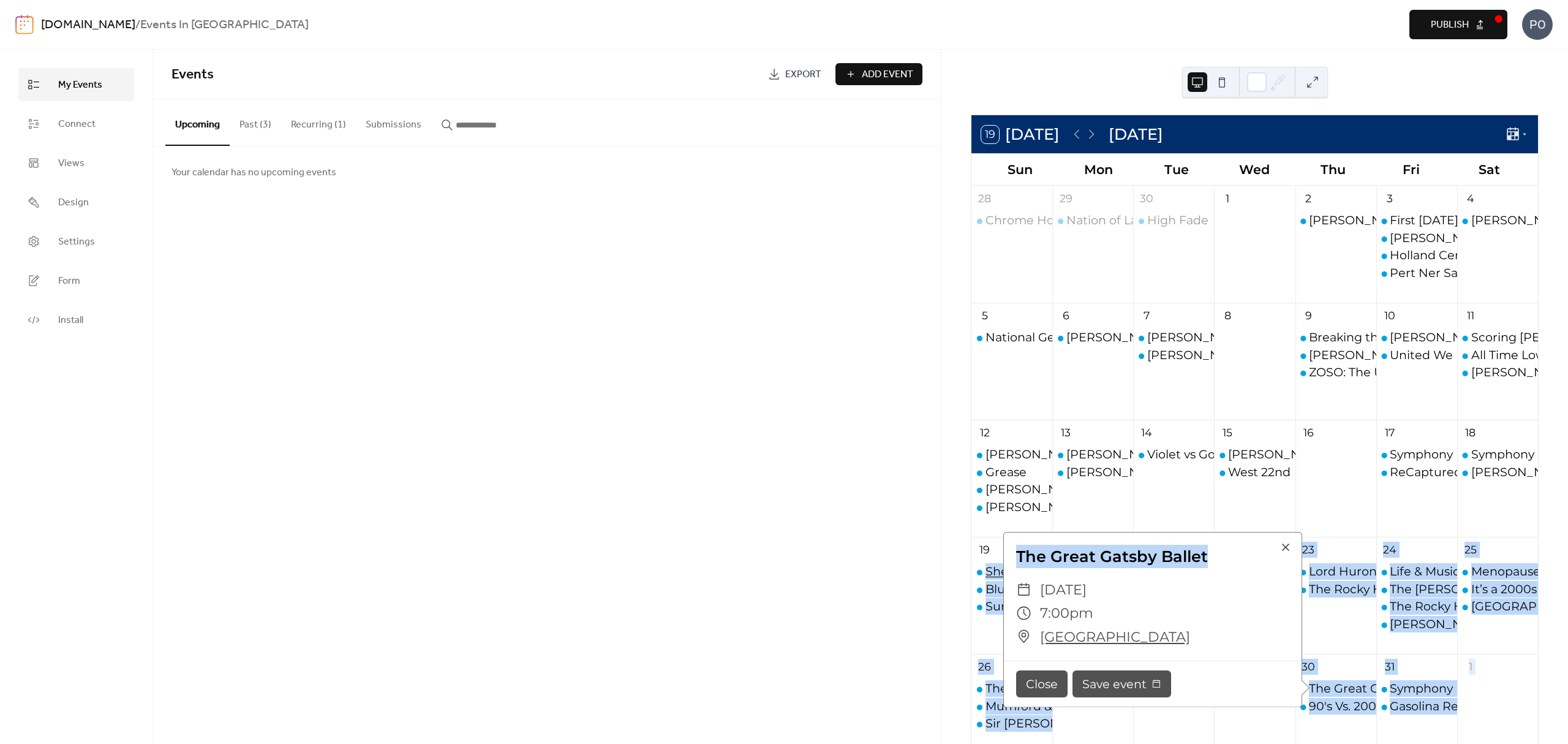
drag, startPoint x: 1219, startPoint y: 555, endPoint x: 998, endPoint y: 566, distance: 221.3
click at [998, 566] on div "19 [DATE] [DATE] Sun Mon Tue Wed Thu Fri Sat 28 Chrome Horse + The Broken Heart…" at bounding box center [1255, 527] width 568 height 825
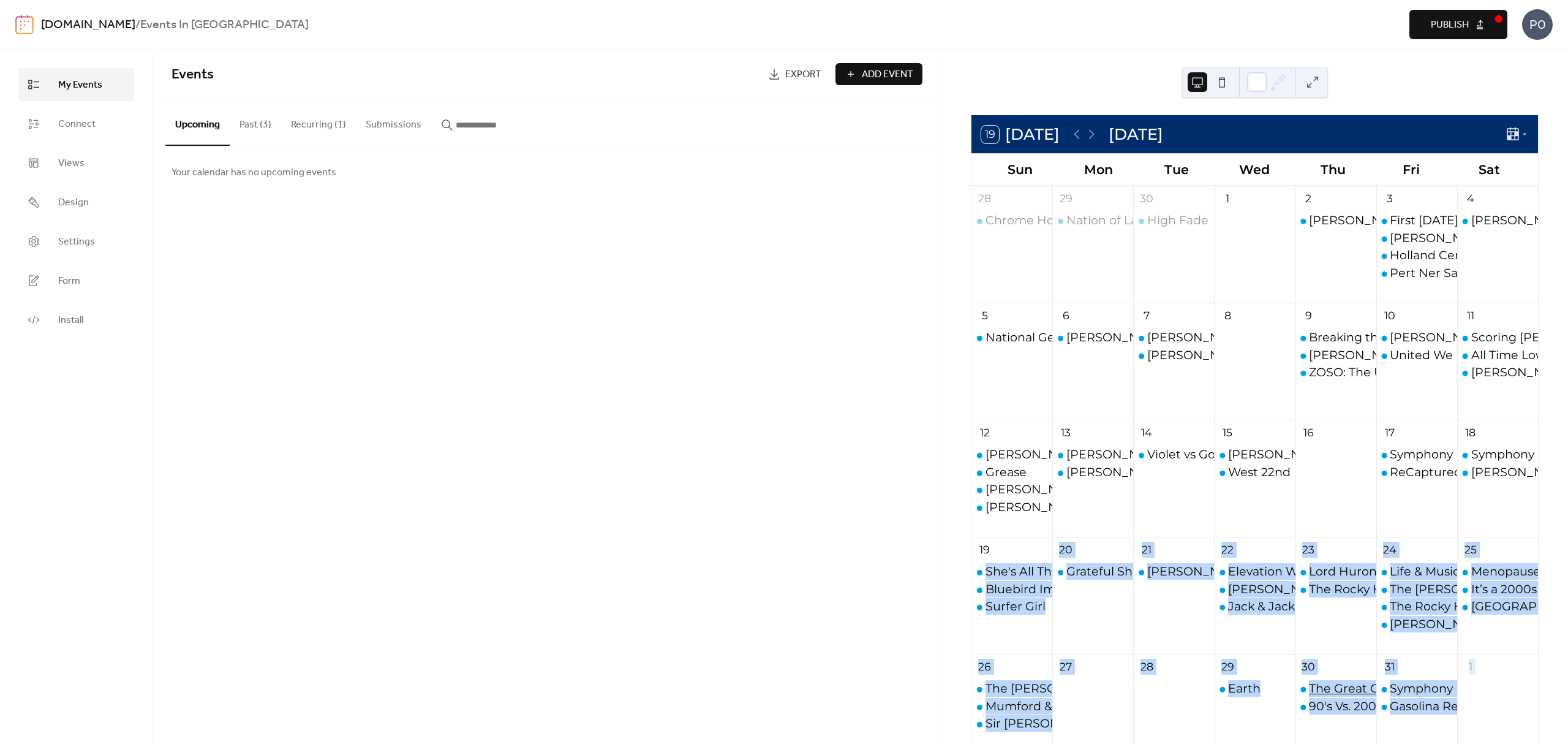
click at [1336, 683] on div "The Great Gatsby Ballet" at bounding box center [1378, 688] width 139 height 17
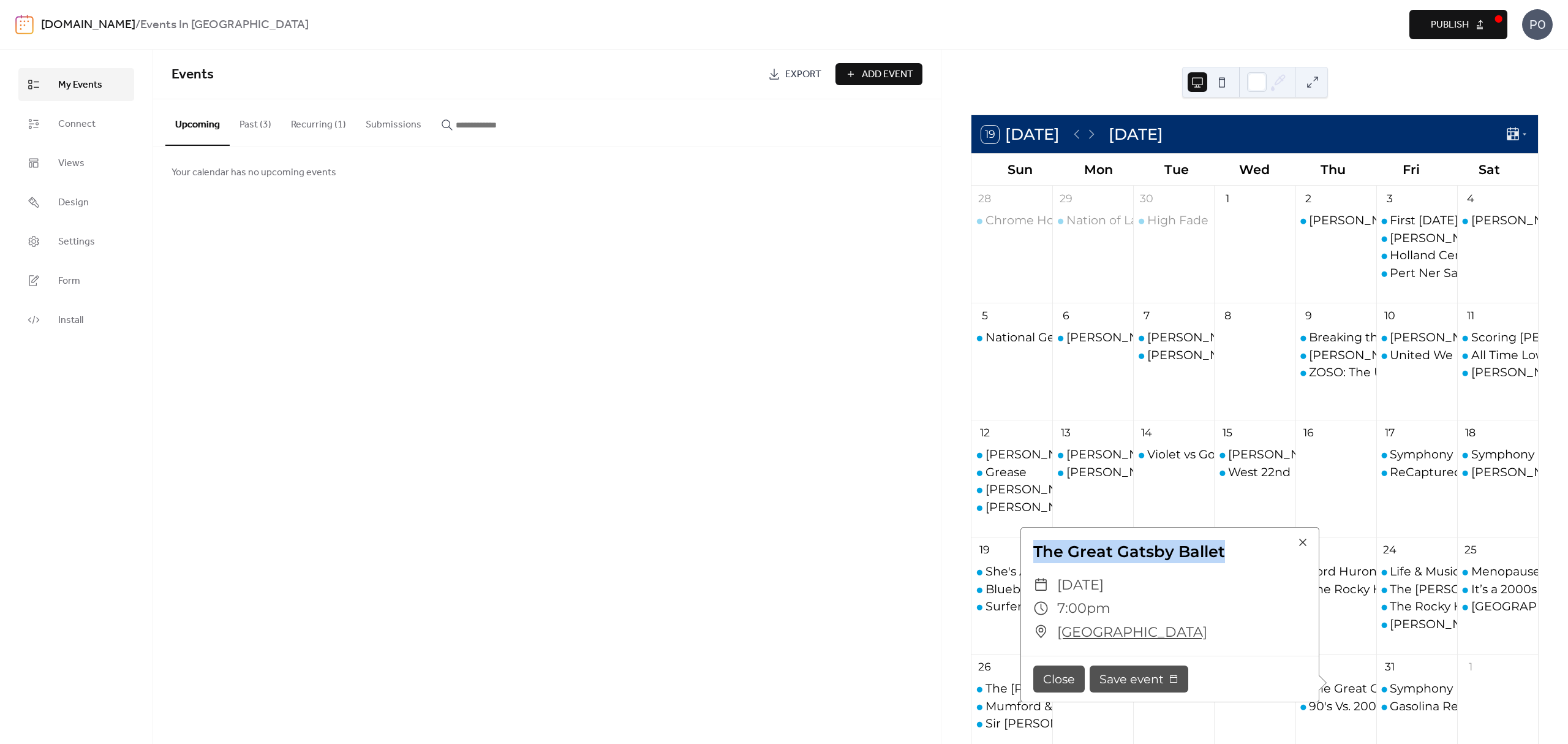
drag, startPoint x: 1112, startPoint y: 552, endPoint x: 1030, endPoint y: 556, distance: 82.1
click at [1030, 556] on div "The Great Gatsby Ballet" at bounding box center [1170, 551] width 298 height 23
copy div "The Great Gatsby Ballet"
